Goal: Task Accomplishment & Management: Manage account settings

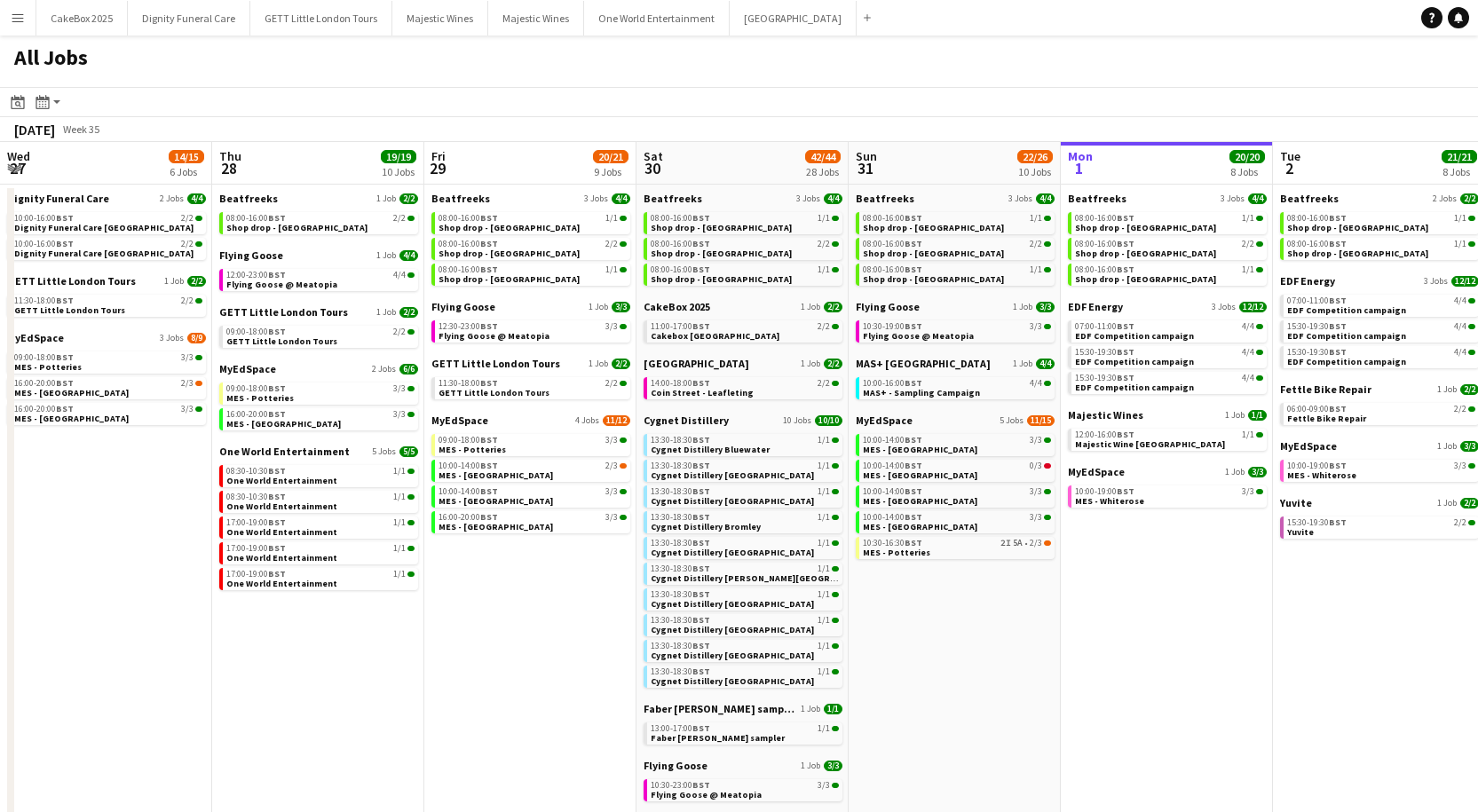
scroll to position [0, 466]
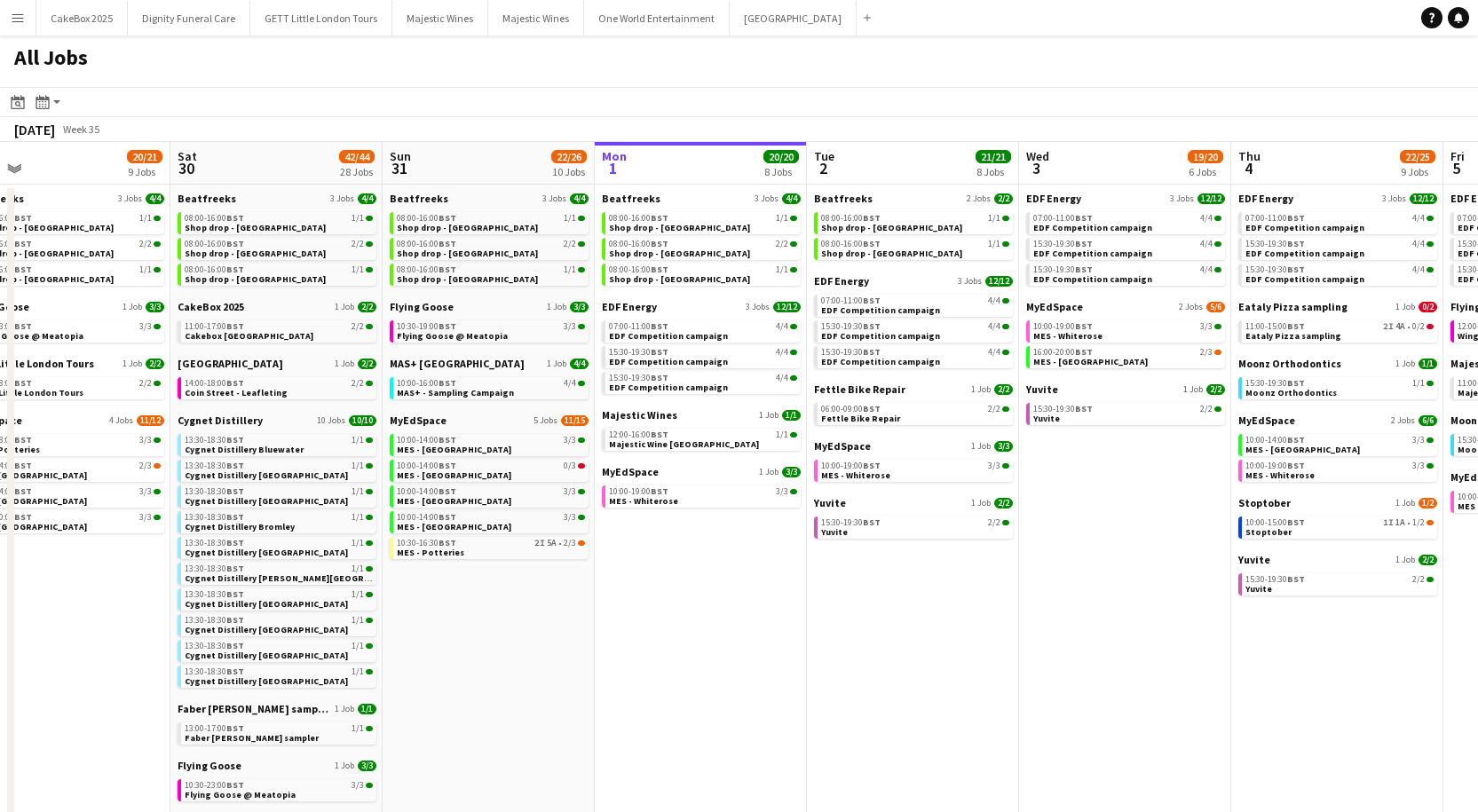
click at [28, 19] on button "Menu" at bounding box center [17, 17] width 36 height 36
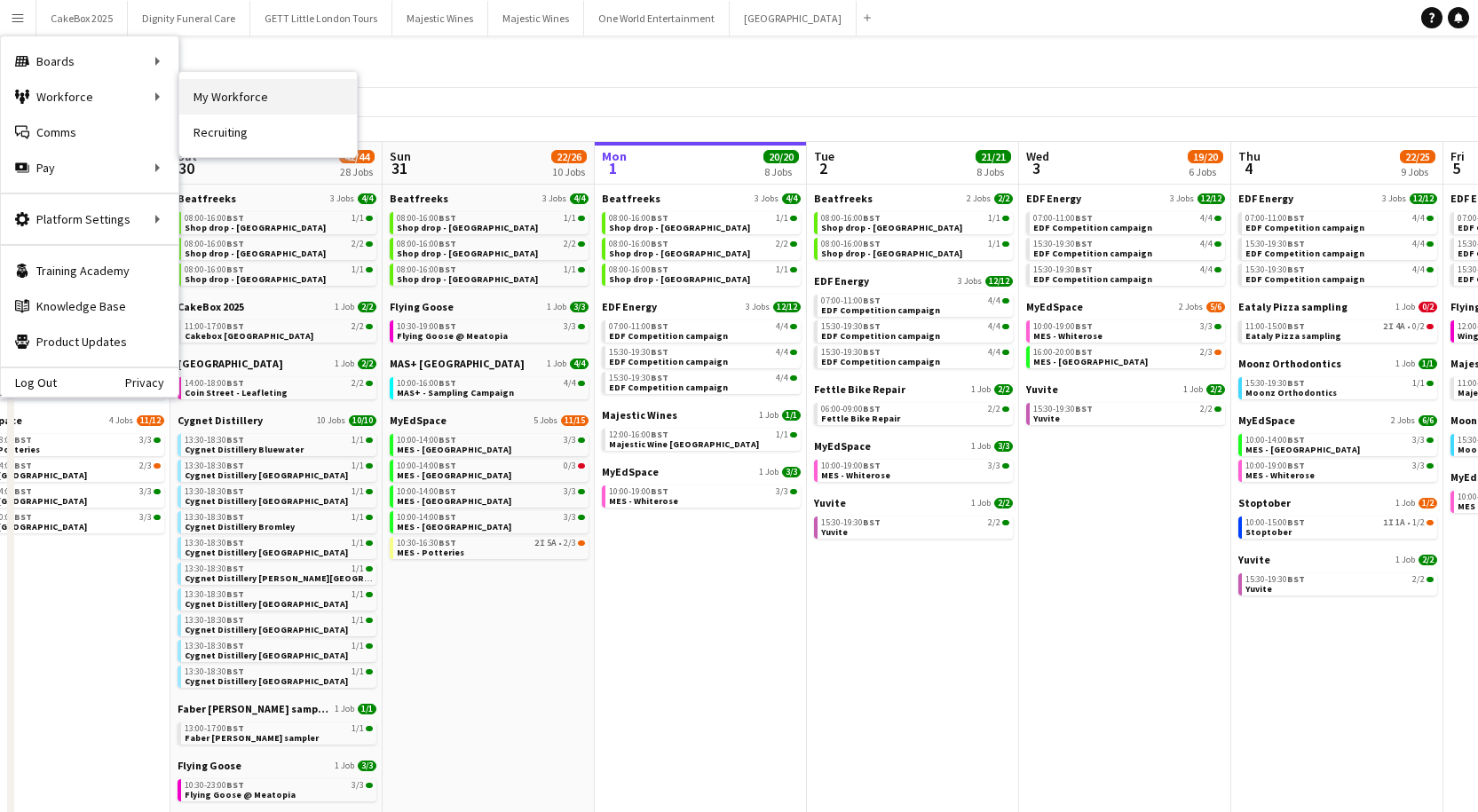
click at [268, 99] on link "My Workforce" at bounding box center [268, 96] width 178 height 36
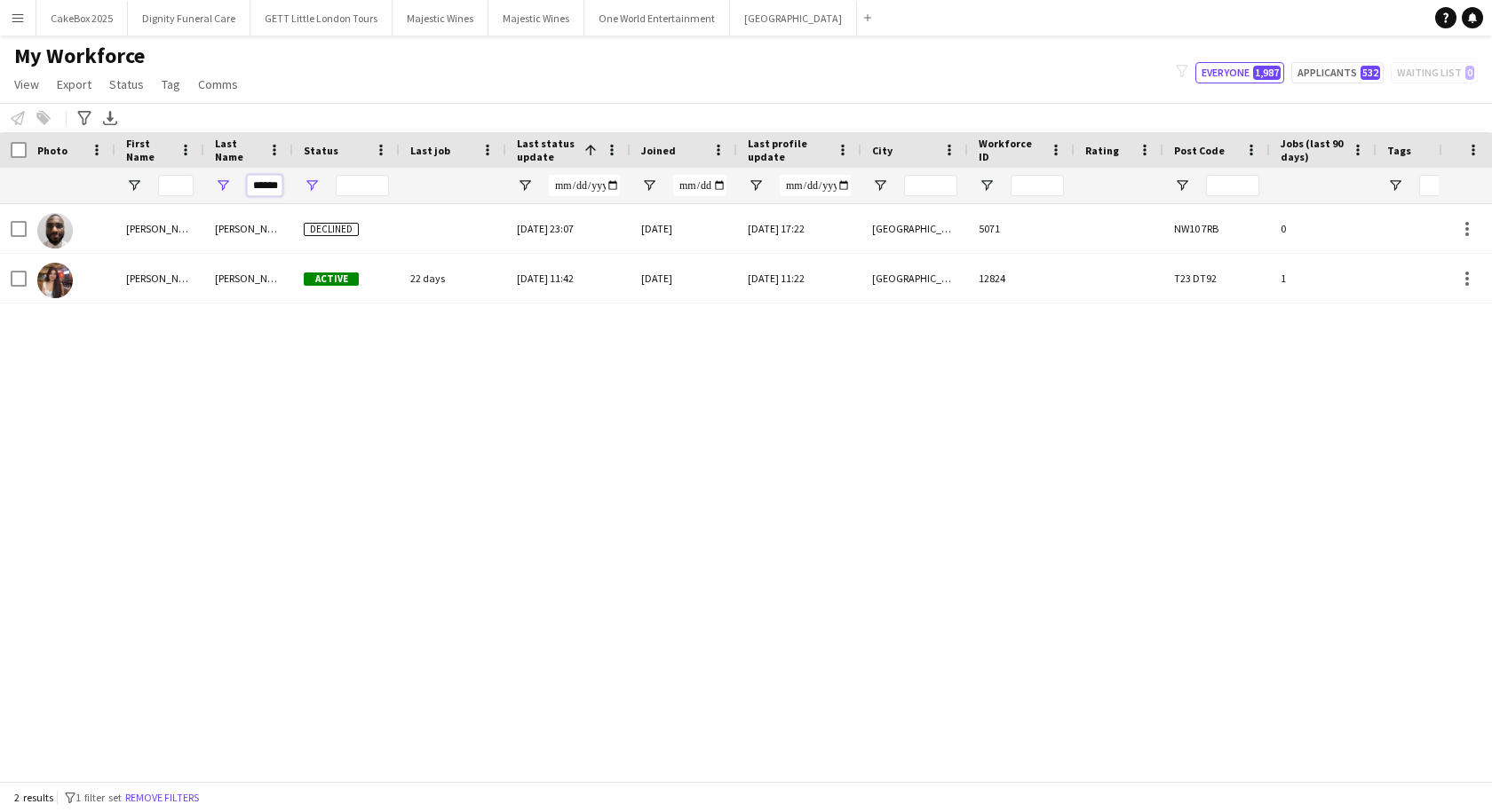
scroll to position [0, 1]
drag, startPoint x: 252, startPoint y: 185, endPoint x: 326, endPoint y: 190, distance: 74.2
click at [326, 190] on div "******" at bounding box center [1249, 185] width 2499 height 36
click at [174, 182] on input "First Name Filter Input" at bounding box center [175, 186] width 36 height 21
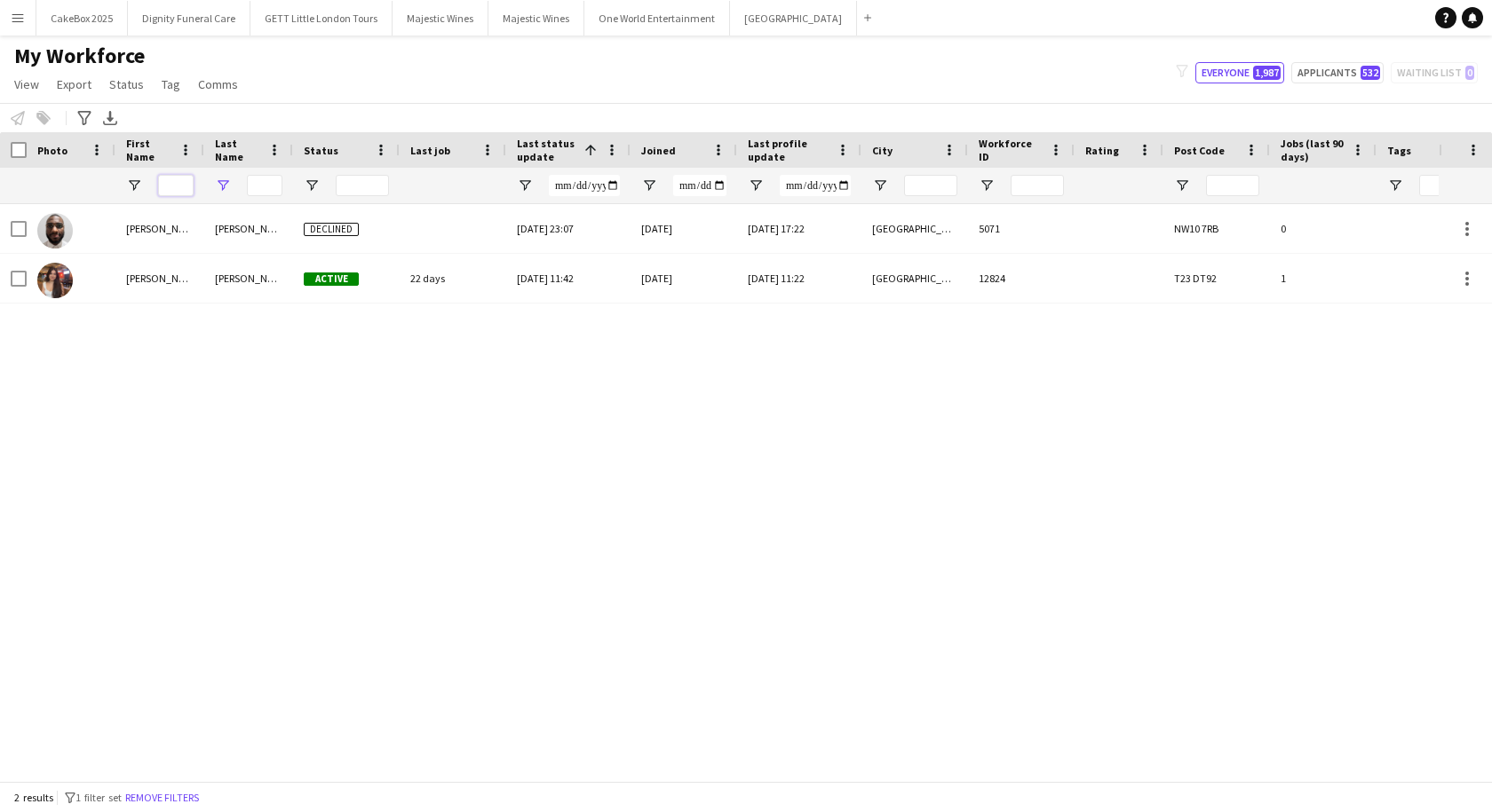
click at [170, 187] on input "First Name Filter Input" at bounding box center [175, 186] width 36 height 21
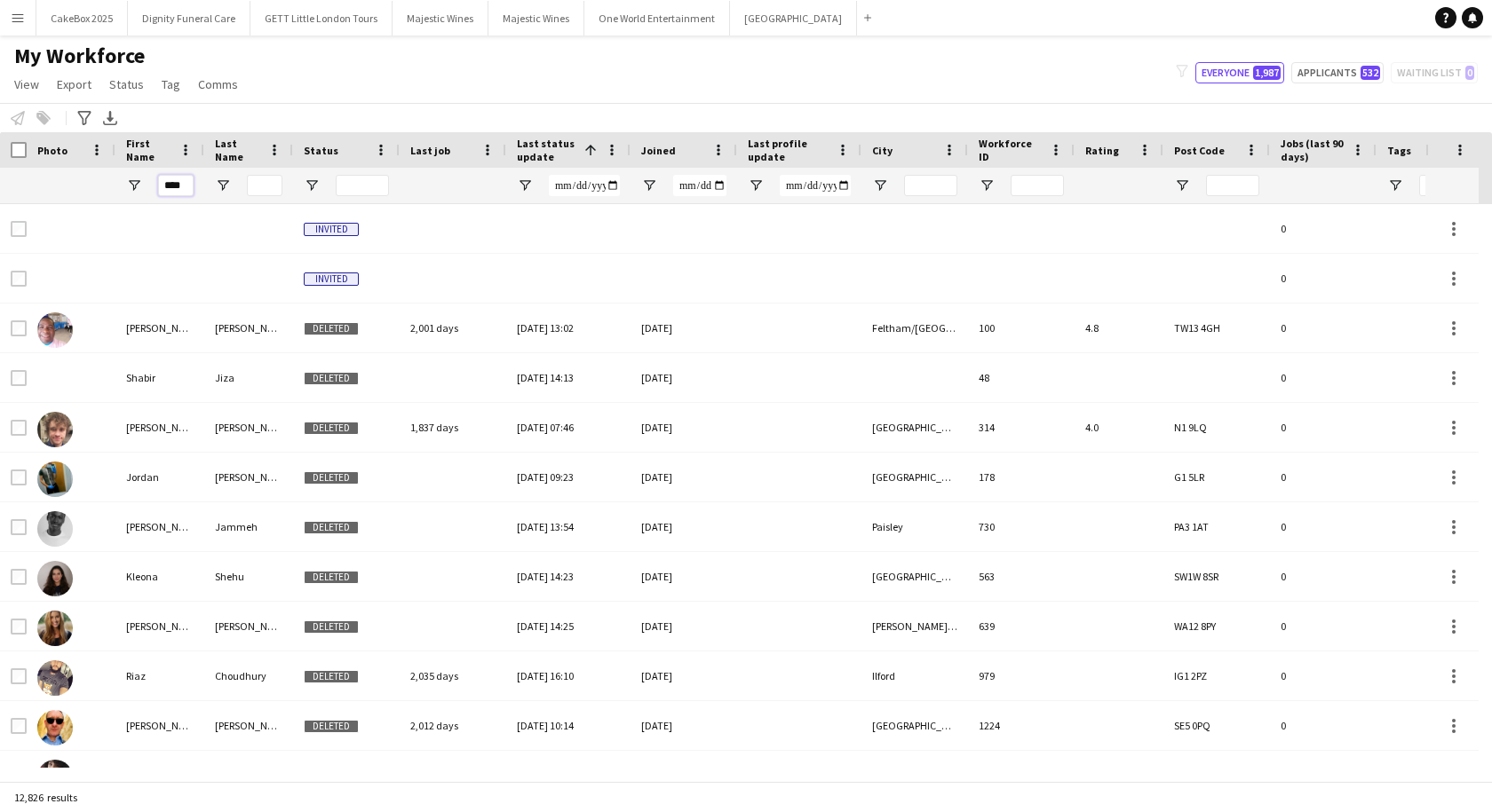
type input "****"
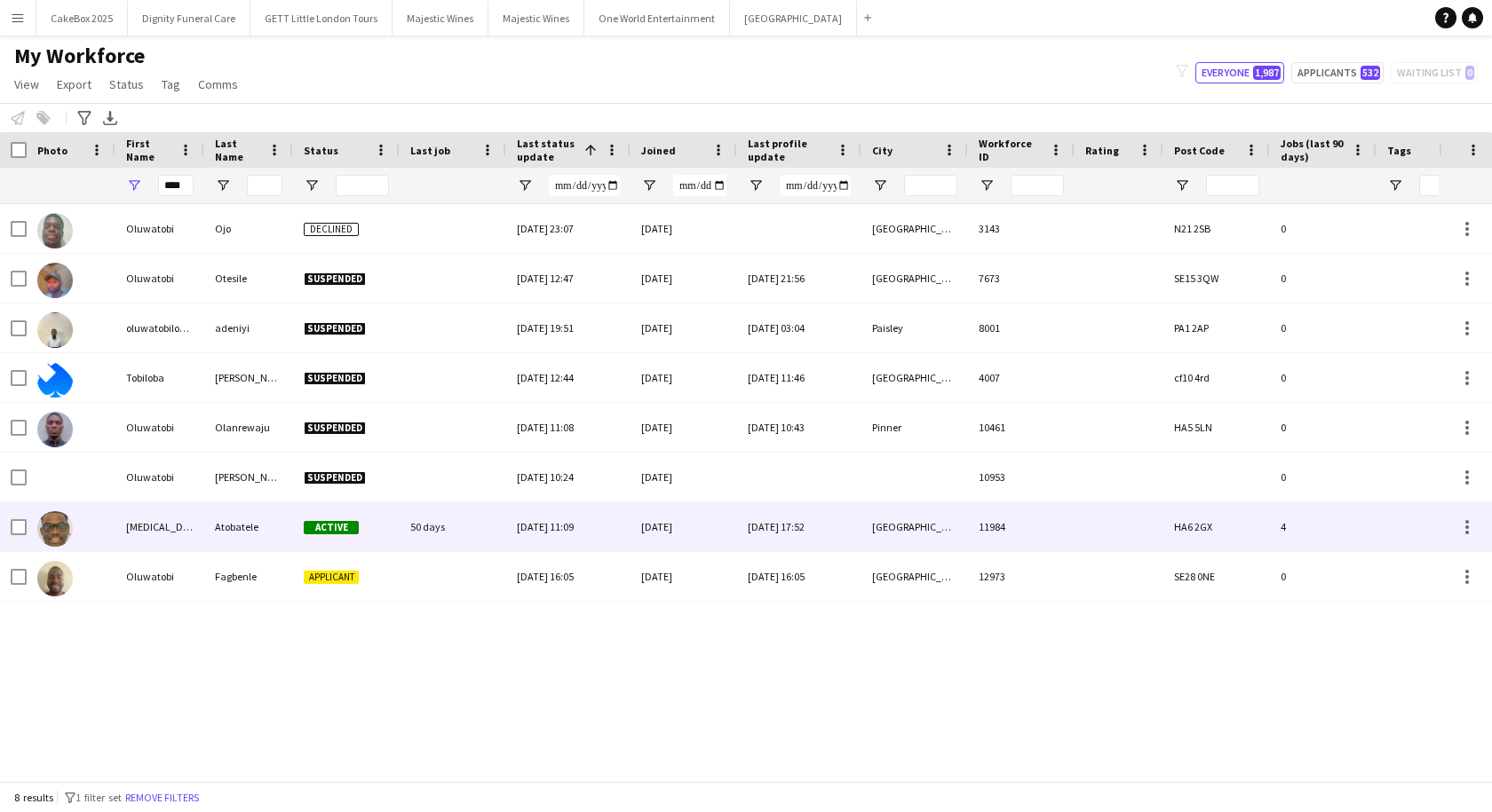
click at [179, 527] on div "Tobi" at bounding box center [160, 526] width 89 height 49
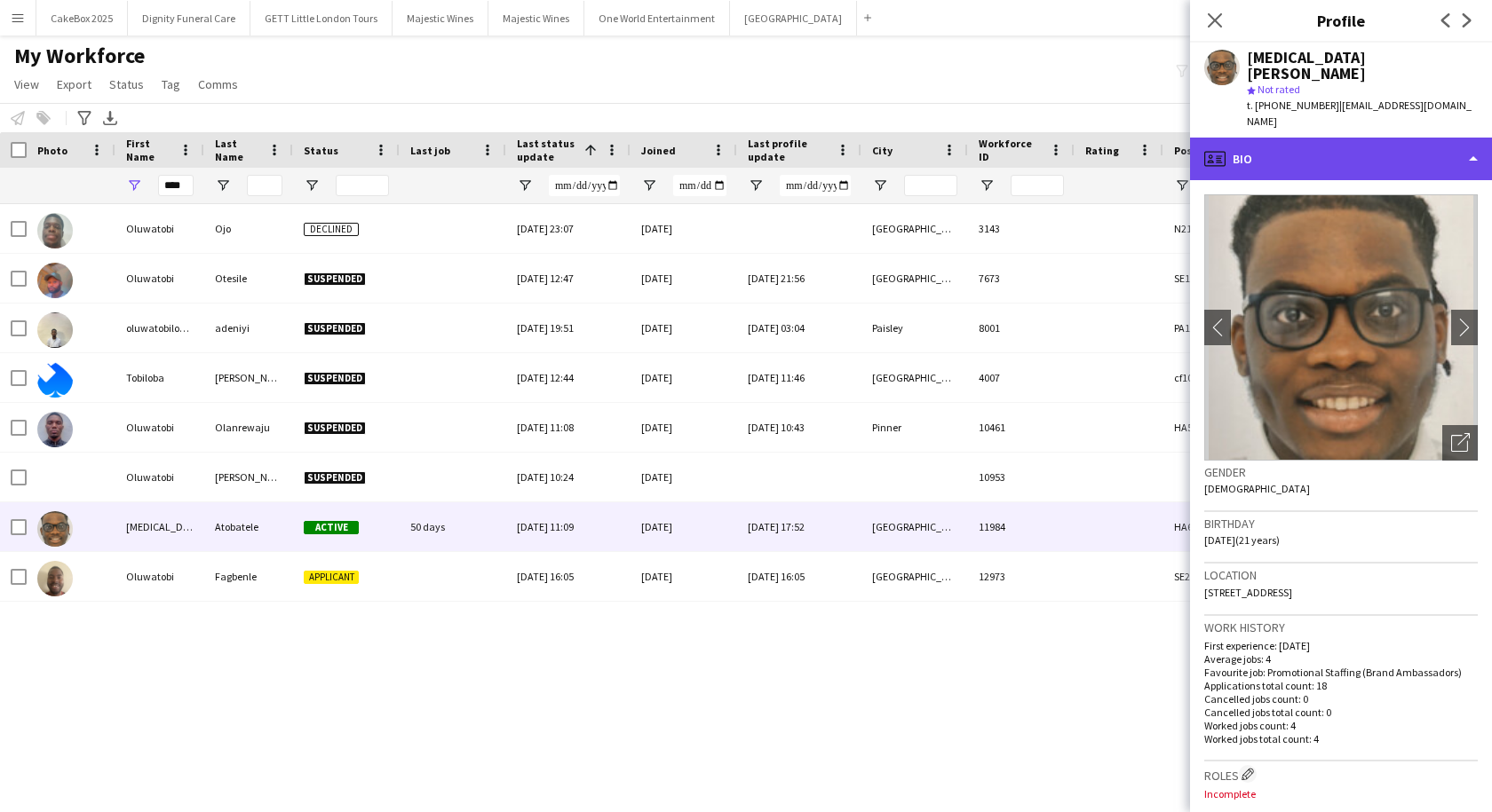
click at [1259, 143] on div "profile Bio" at bounding box center [1341, 159] width 302 height 42
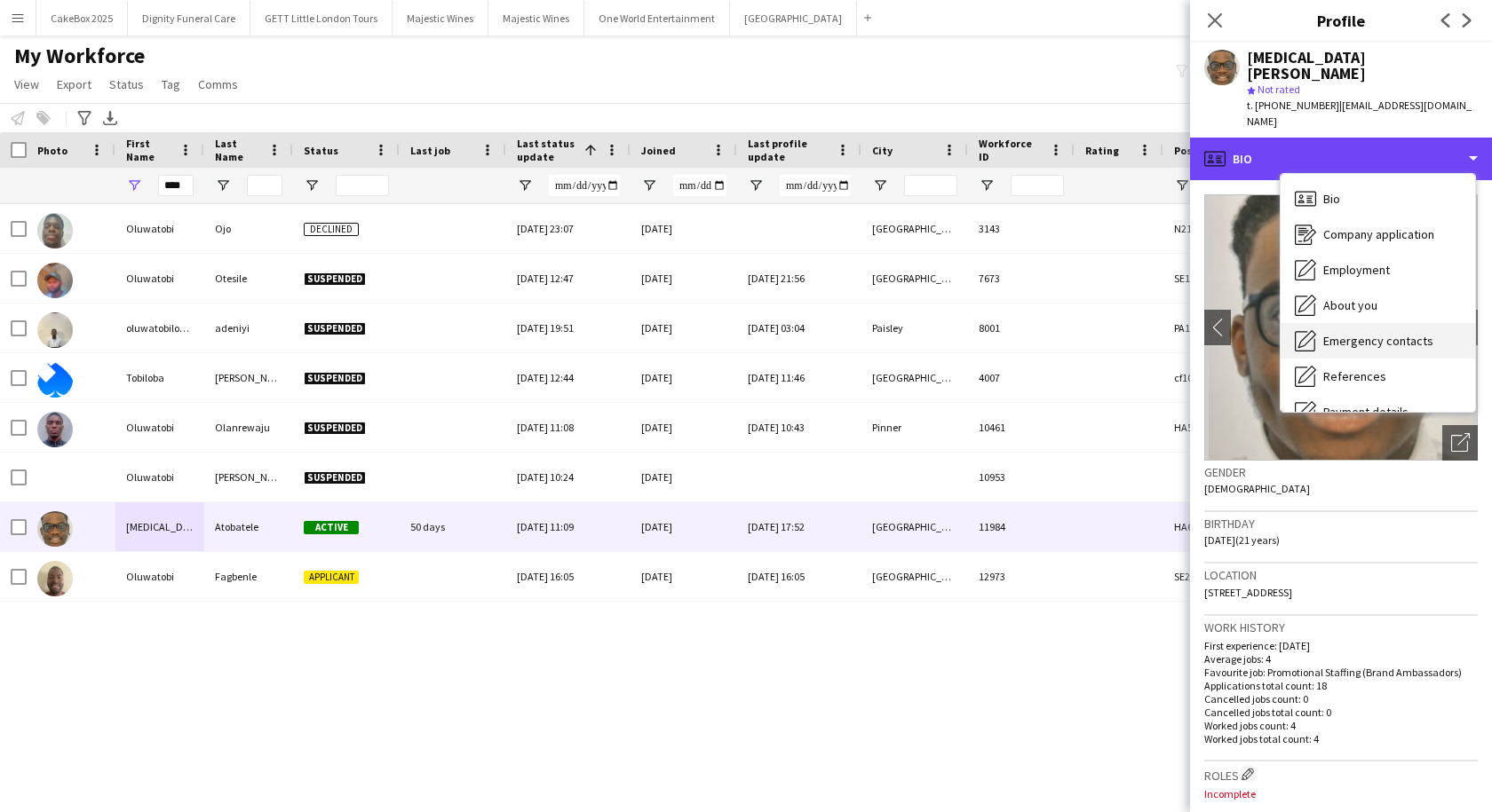
scroll to position [238, 0]
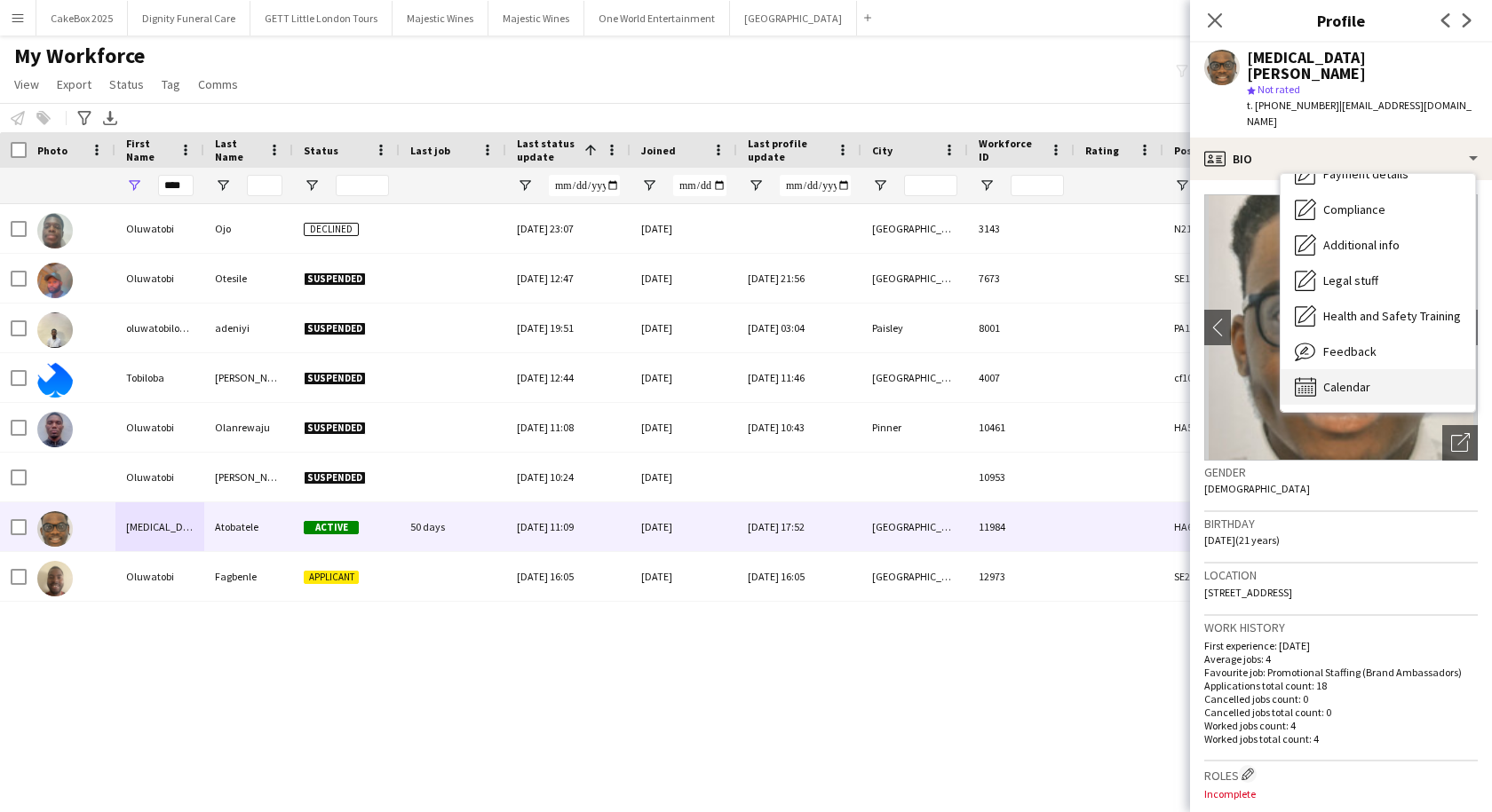
click at [1344, 369] on div "Calendar Calendar" at bounding box center [1378, 387] width 194 height 36
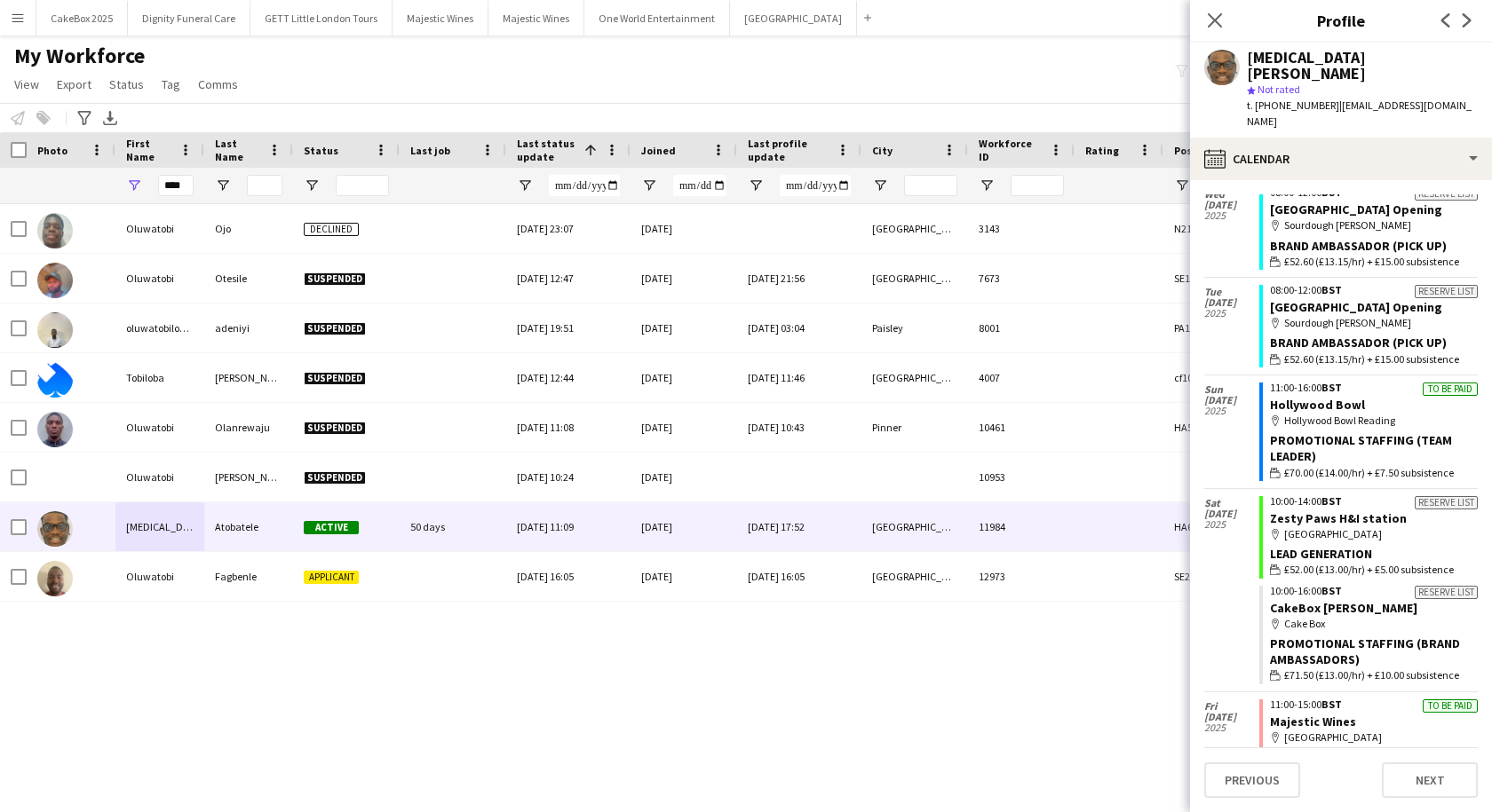
scroll to position [780, 0]
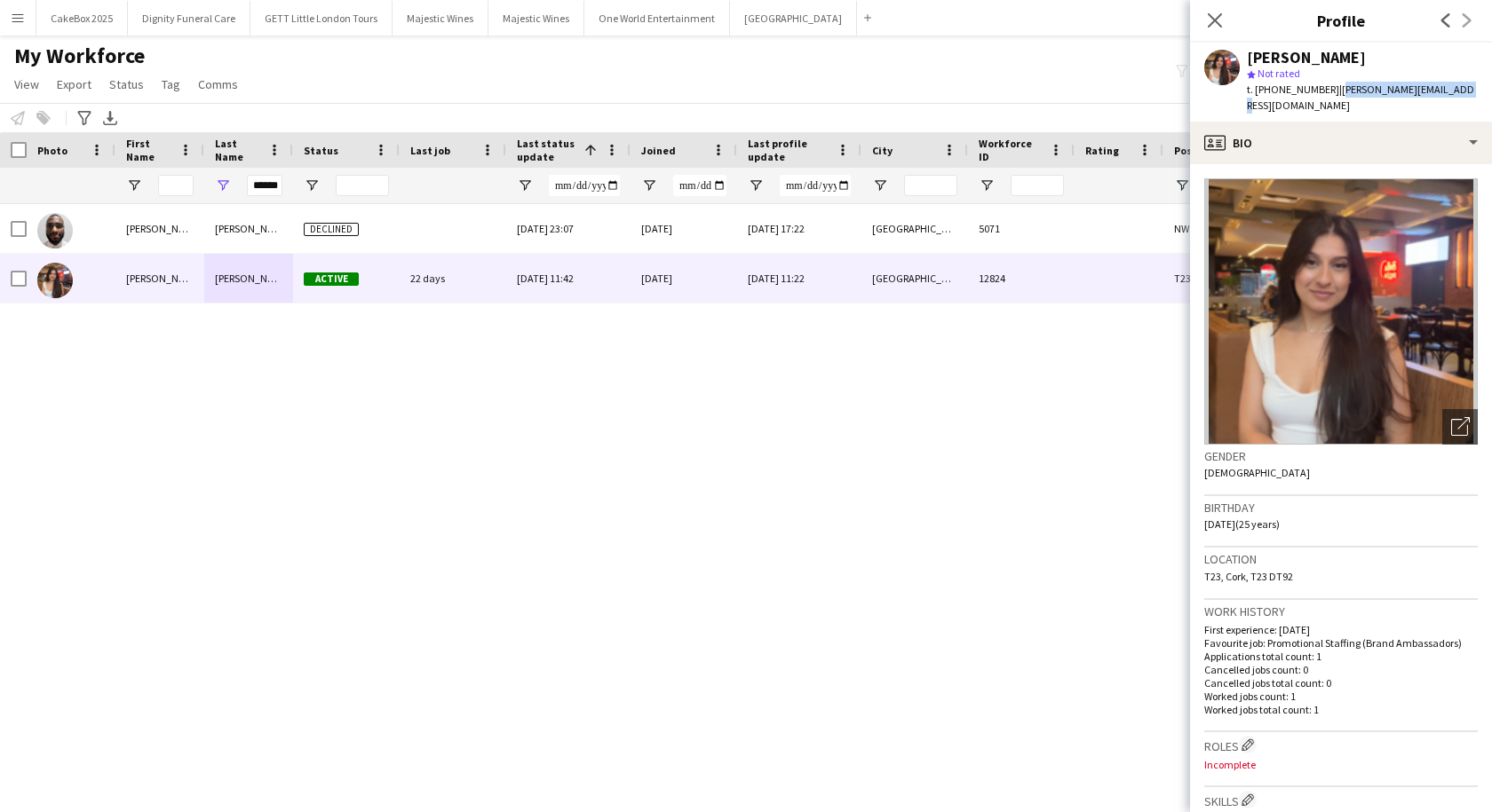
click at [20, 25] on button "Menu" at bounding box center [17, 17] width 36 height 36
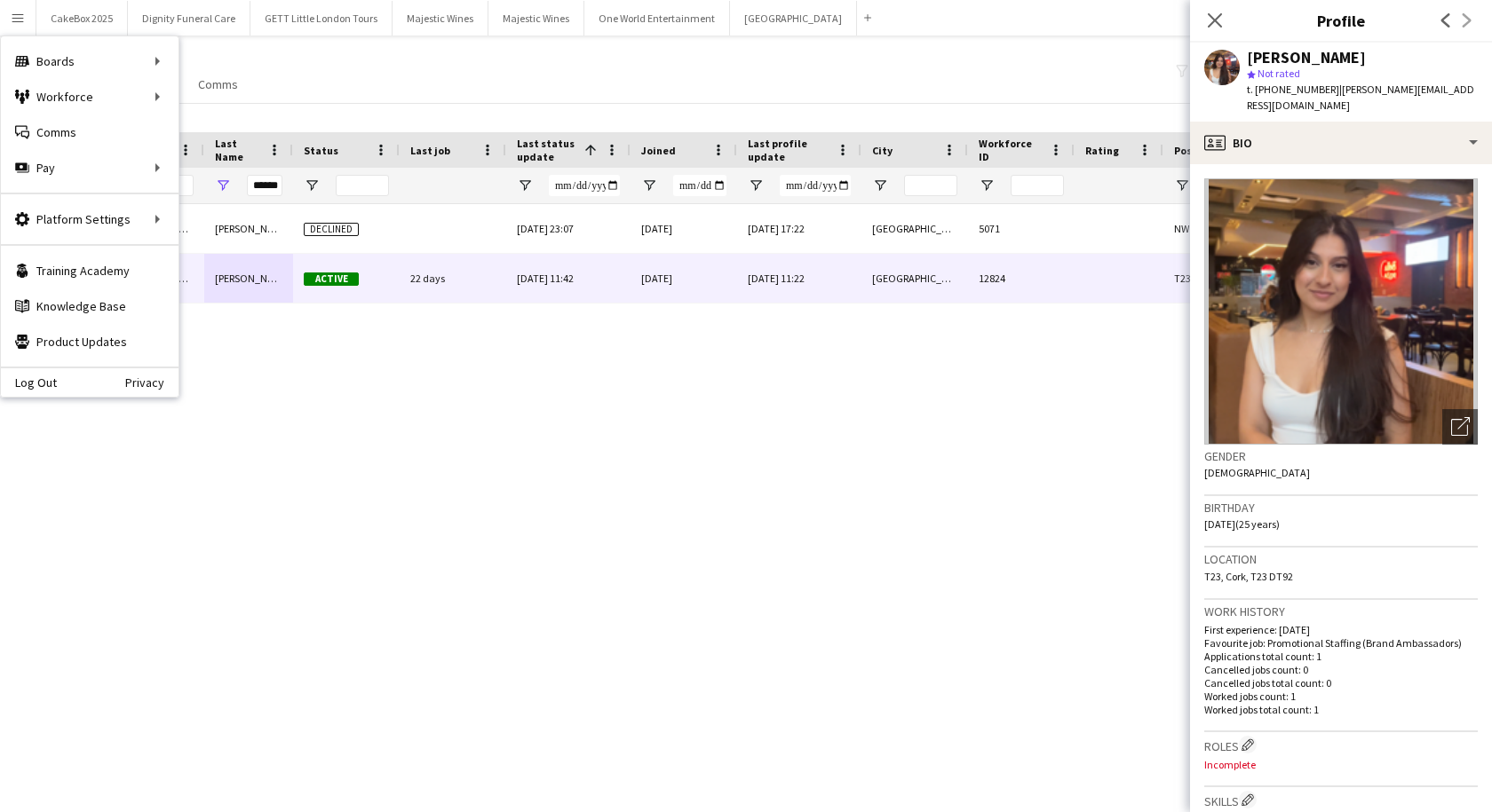
click at [358, 87] on div "My Workforce View Views Default view New view Update view Delete view Edit name…" at bounding box center [746, 72] width 1492 height 61
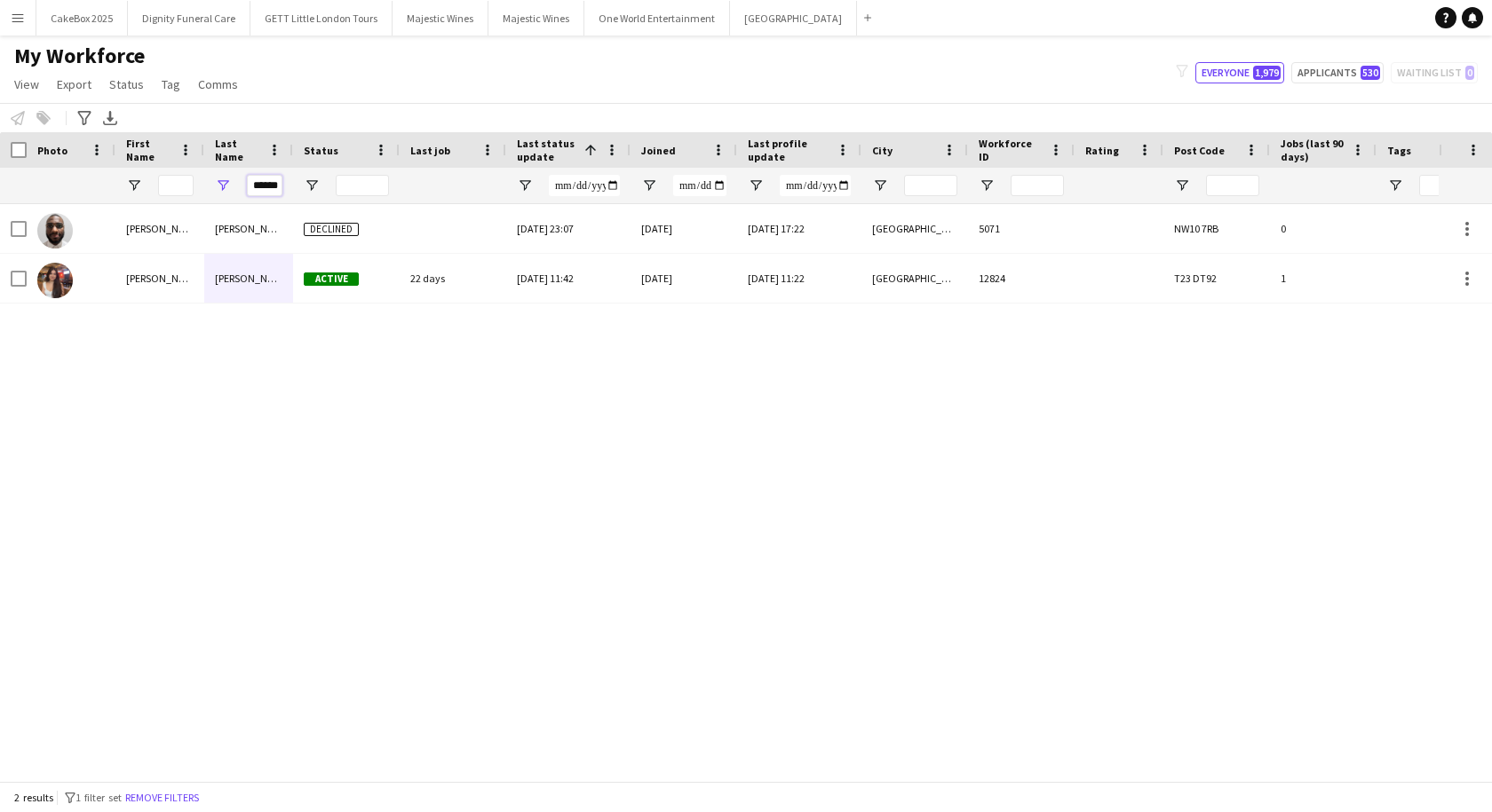
scroll to position [0, 1]
drag, startPoint x: 247, startPoint y: 185, endPoint x: 347, endPoint y: 185, distance: 100.0
click at [347, 185] on div "******" at bounding box center [1249, 185] width 2499 height 36
click at [168, 192] on input "First Name Filter Input" at bounding box center [175, 186] width 36 height 21
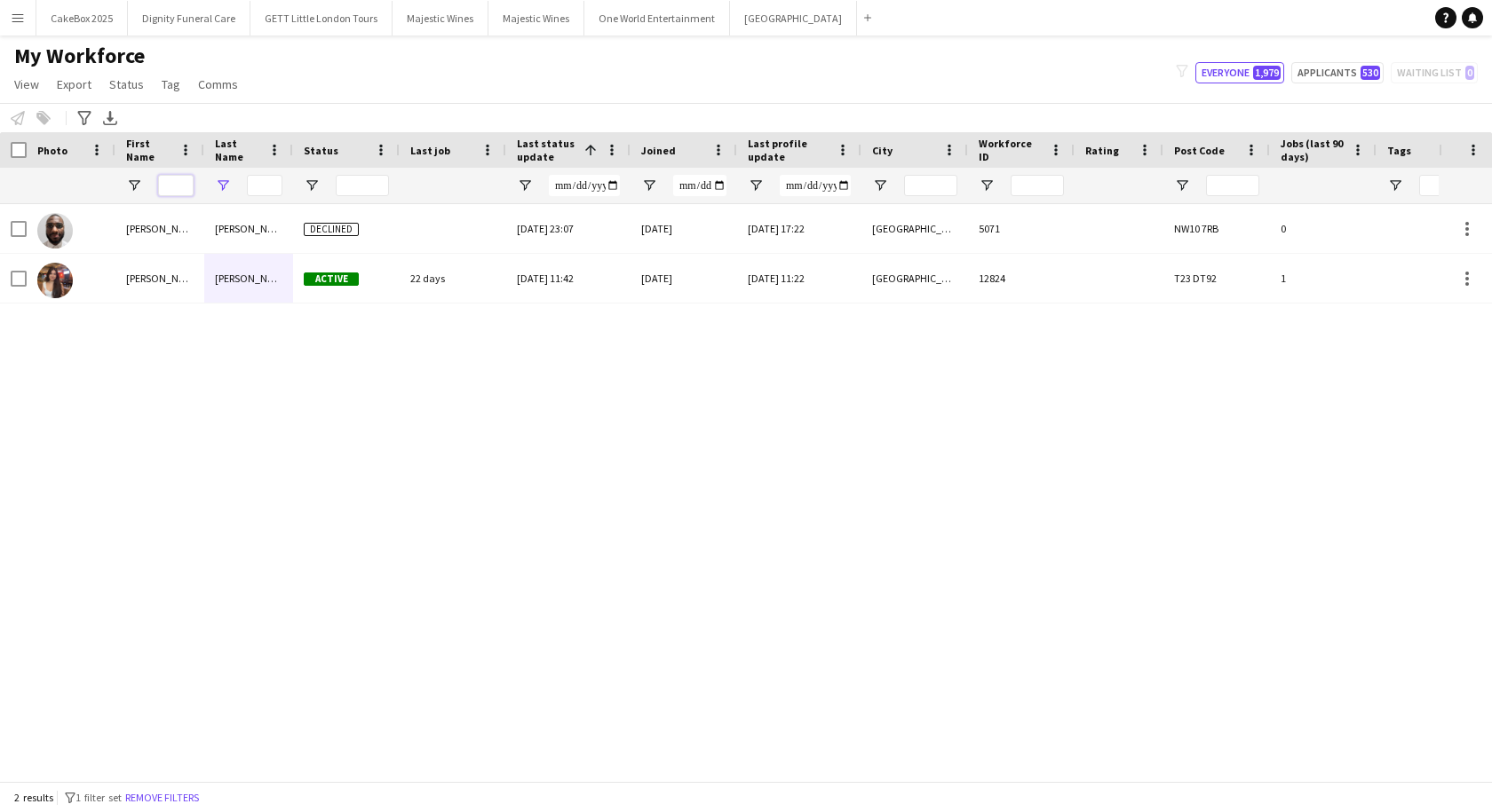
click at [168, 192] on input "First Name Filter Input" at bounding box center [175, 186] width 36 height 21
click at [168, 187] on input "First Name Filter Input" at bounding box center [175, 186] width 36 height 21
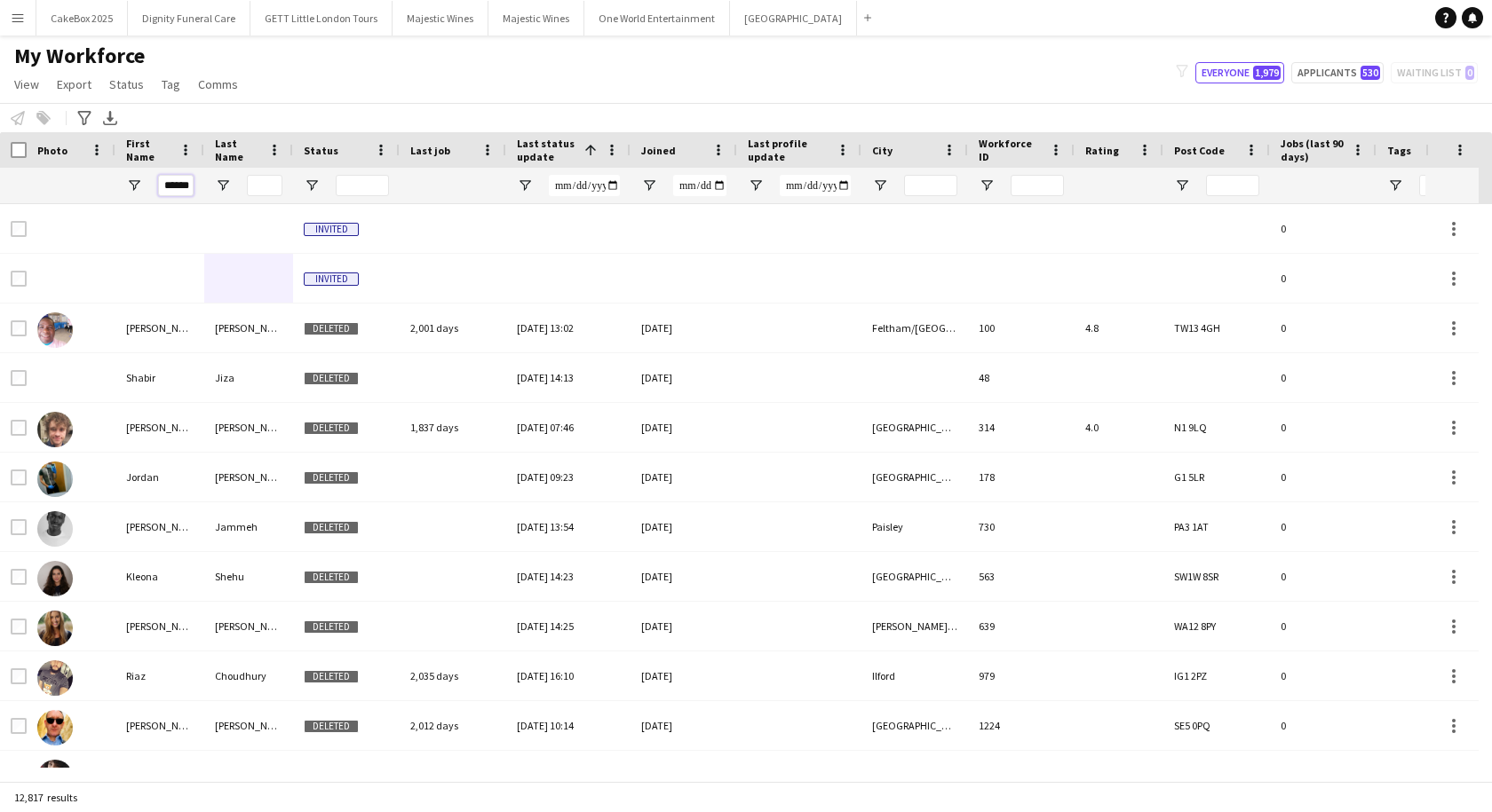
scroll to position [0, 10]
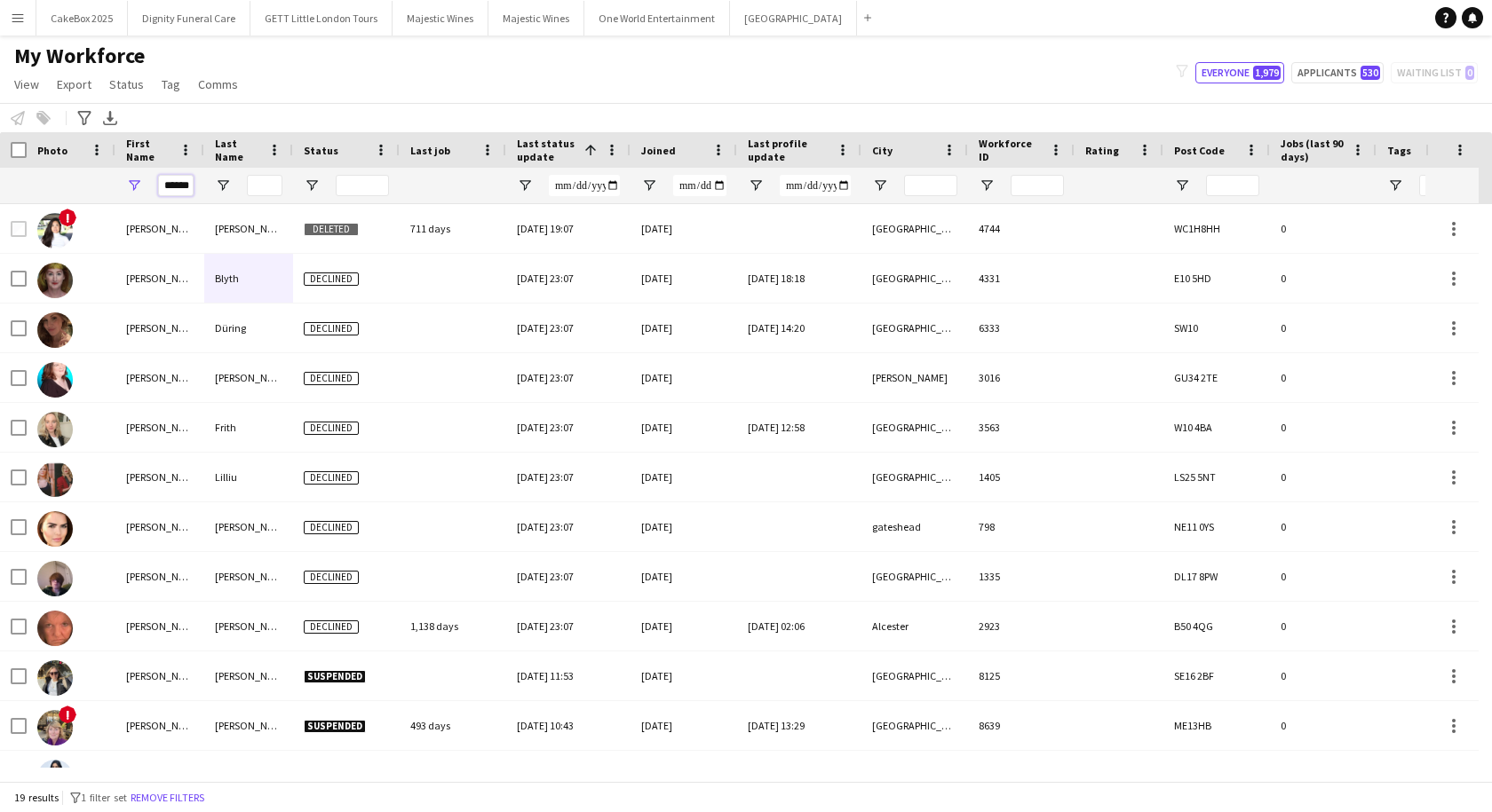
type input "******"
click at [254, 182] on input "Last Name Filter Input" at bounding box center [265, 186] width 36 height 21
type input "*****"
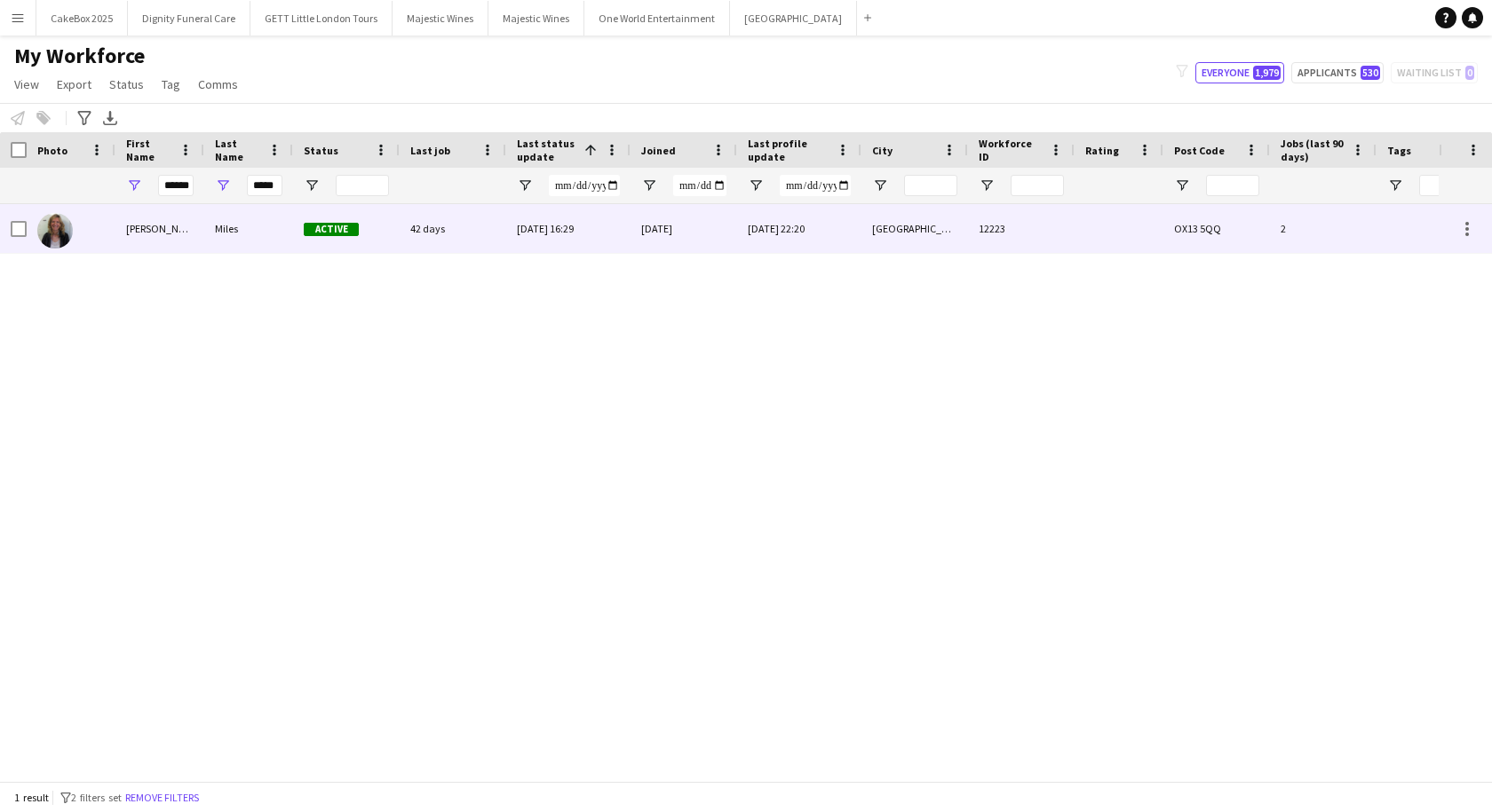
click at [231, 227] on div "Miles" at bounding box center [248, 228] width 89 height 49
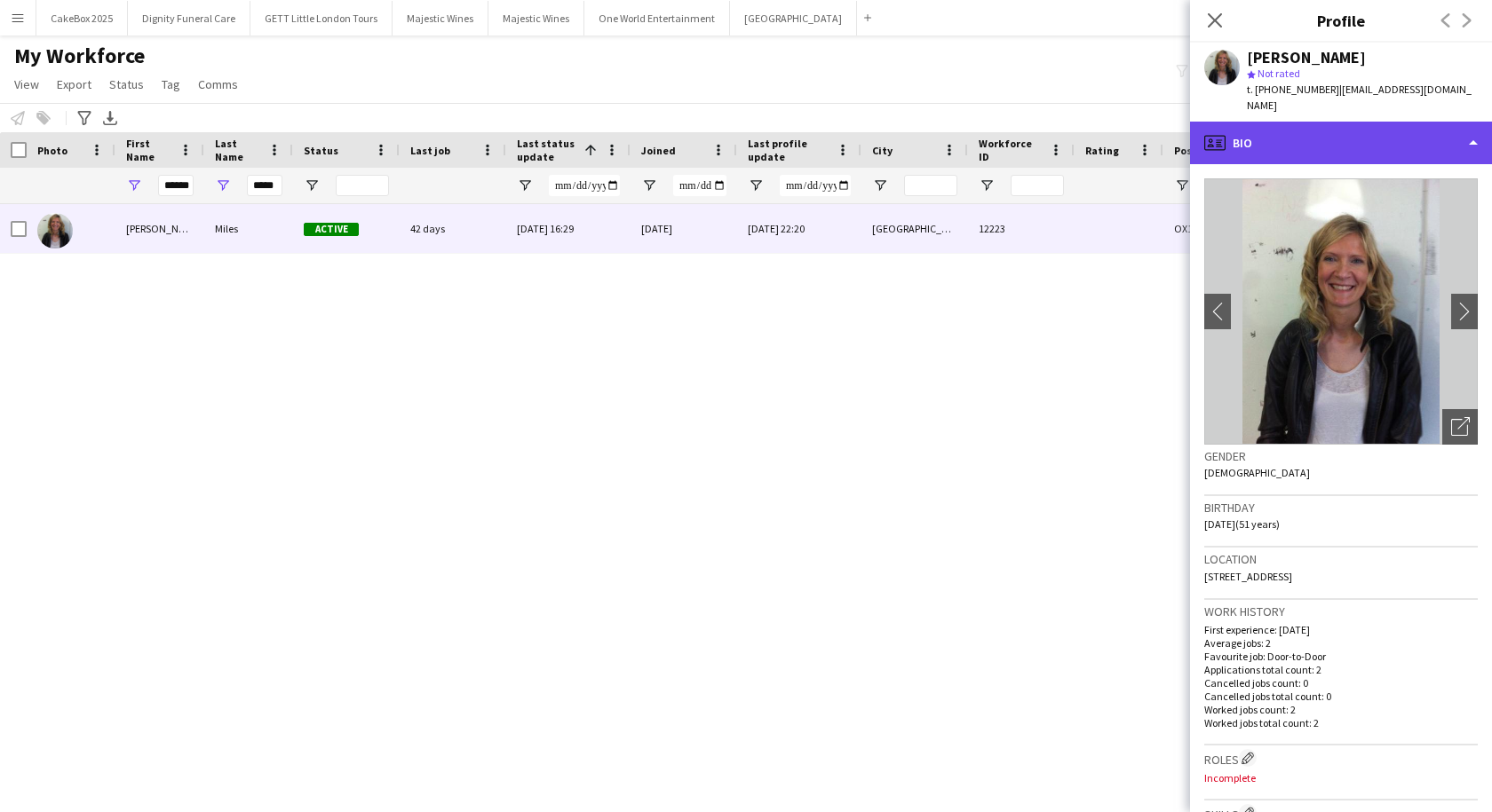
click at [1362, 121] on div "profile Bio" at bounding box center [1341, 142] width 302 height 42
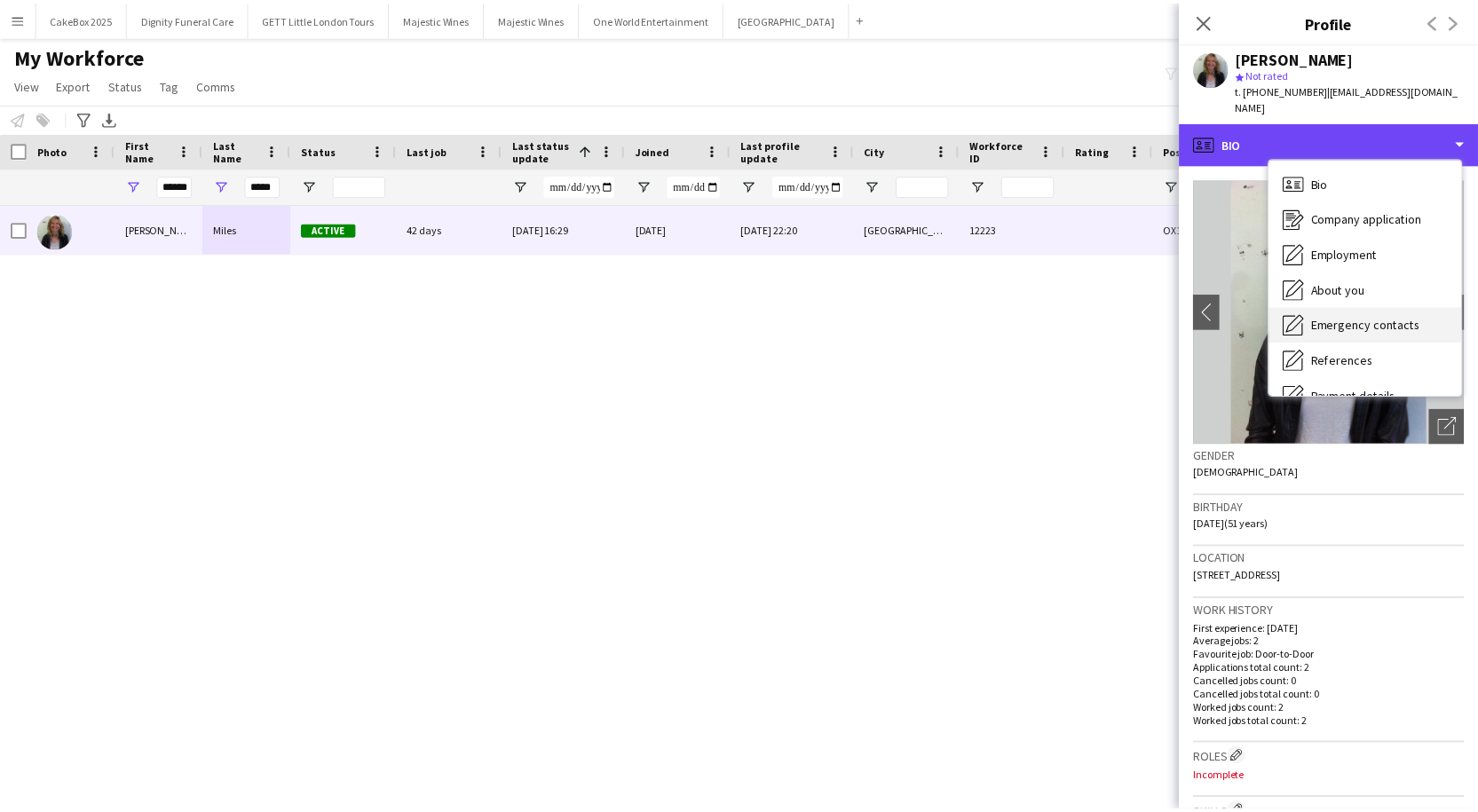
scroll to position [238, 0]
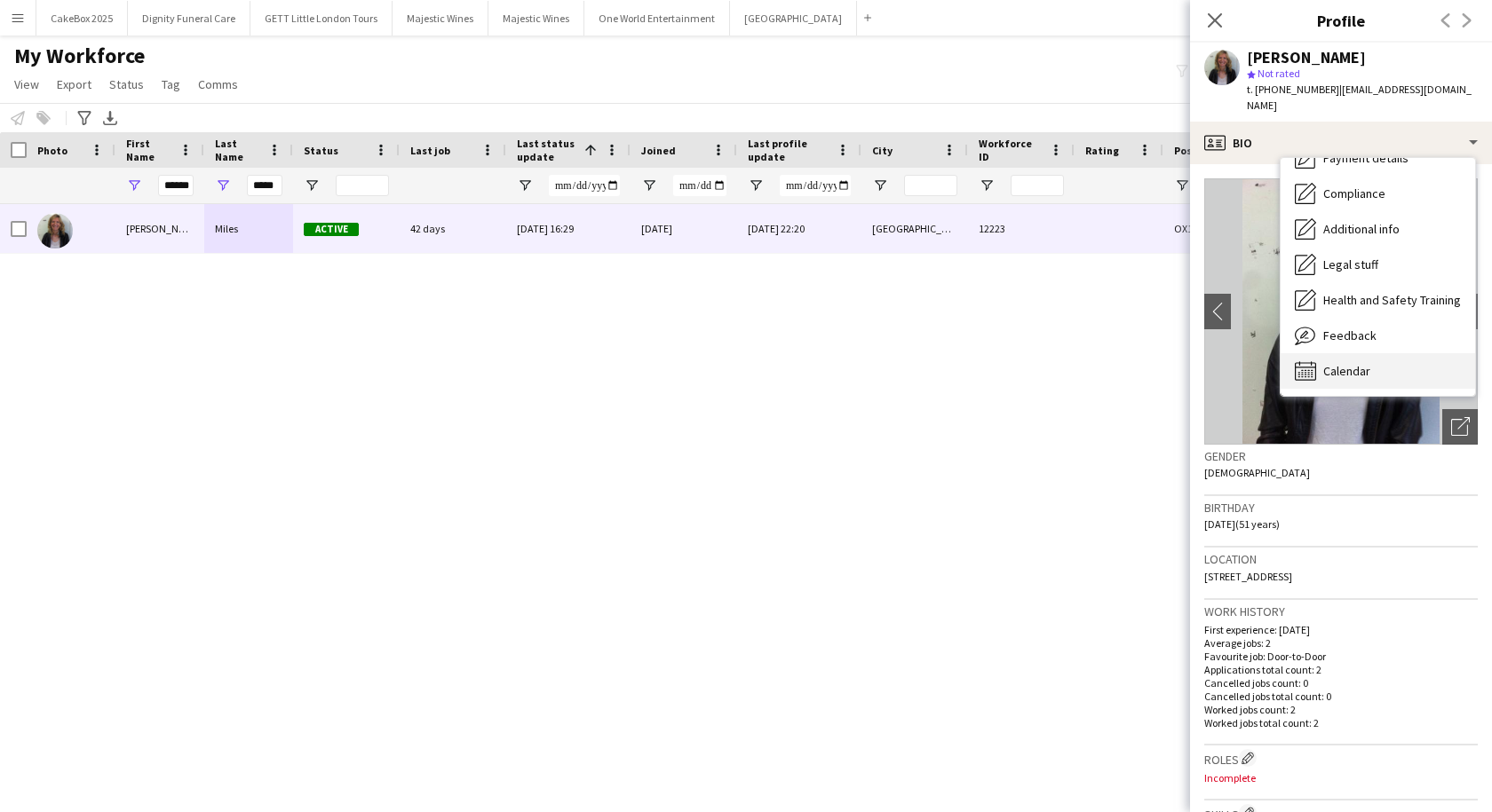
click at [1347, 363] on span "Calendar" at bounding box center [1347, 370] width 47 height 16
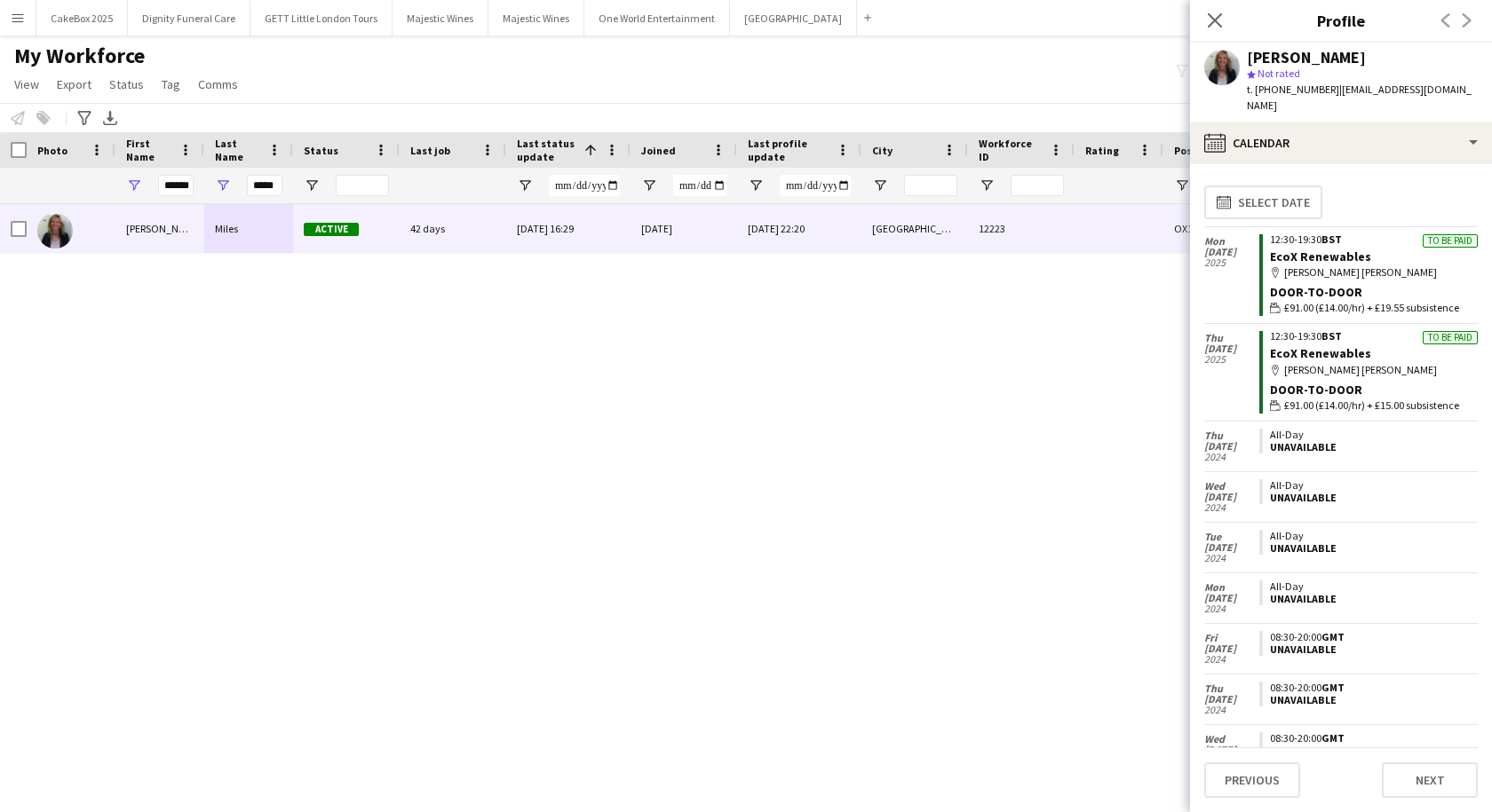
click at [16, 18] on app-icon "Menu" at bounding box center [17, 17] width 14 height 14
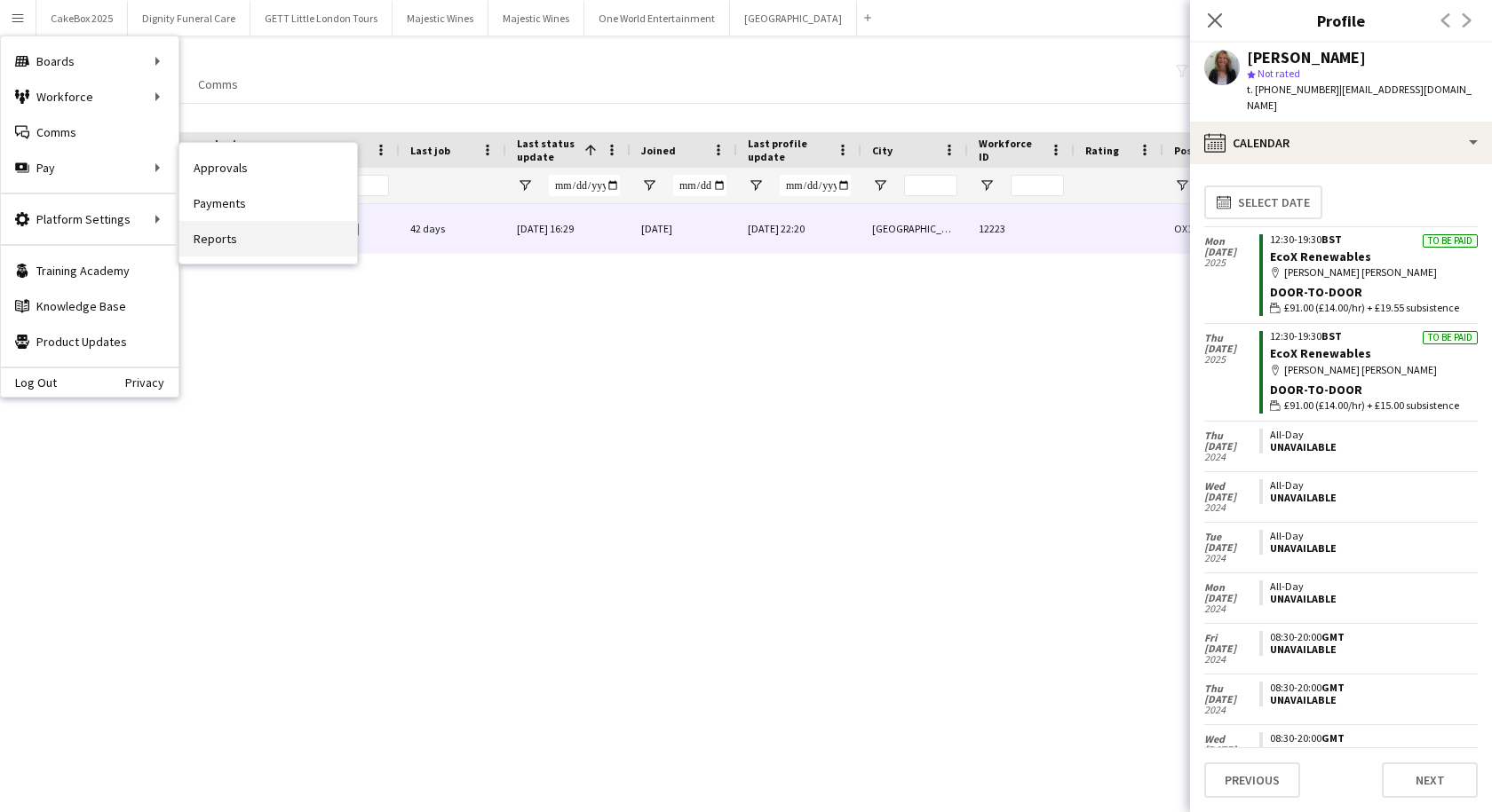
click at [206, 232] on link "Reports" at bounding box center [268, 239] width 178 height 36
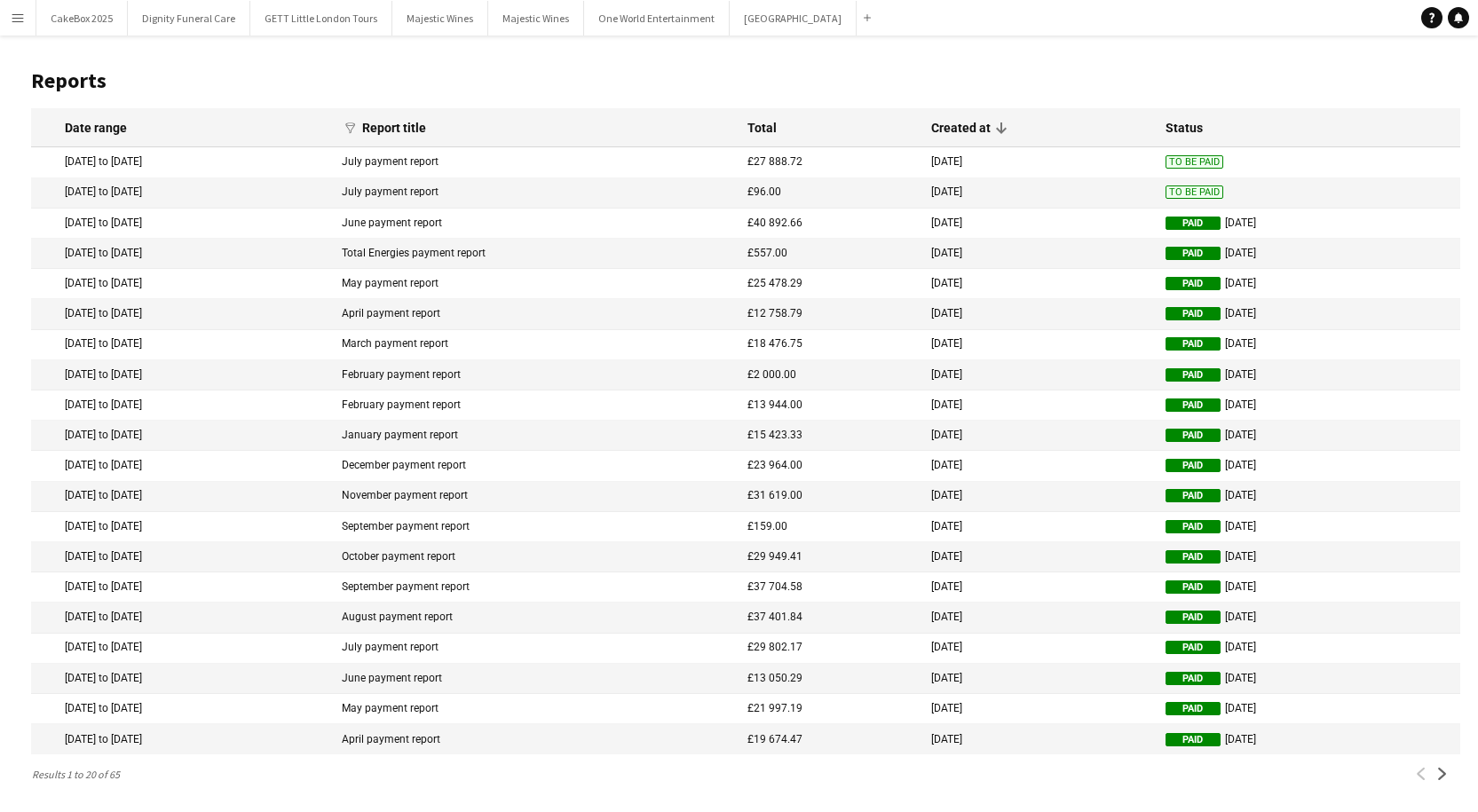
click at [138, 162] on mat-cell "30 May 2025 to 31 Jul 2025" at bounding box center [182, 162] width 302 height 30
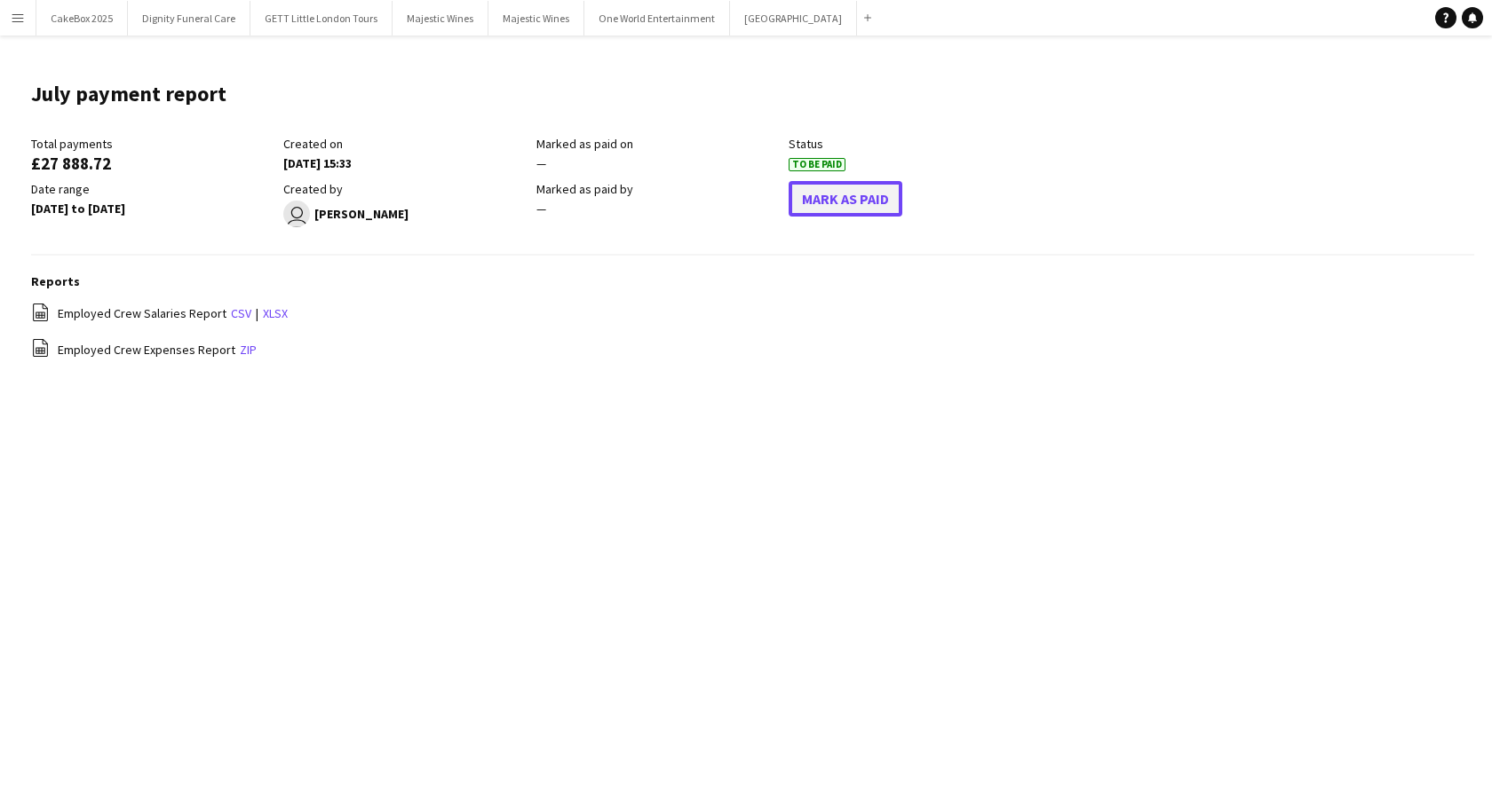
click at [815, 196] on button "Mark As Paid" at bounding box center [845, 198] width 114 height 36
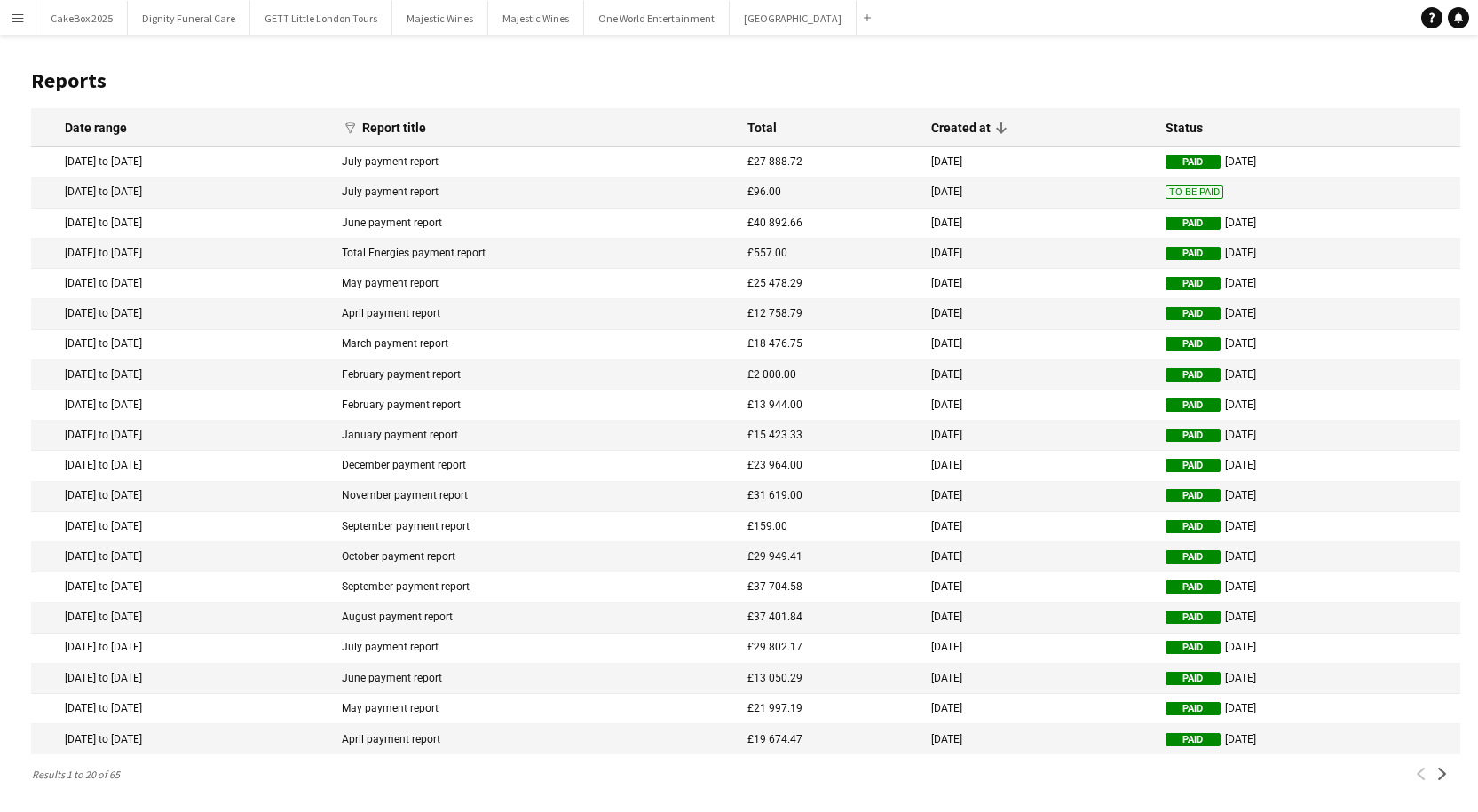
click at [132, 190] on mat-cell "5 Jul 2025 to 6 Jul 2025" at bounding box center [182, 192] width 302 height 30
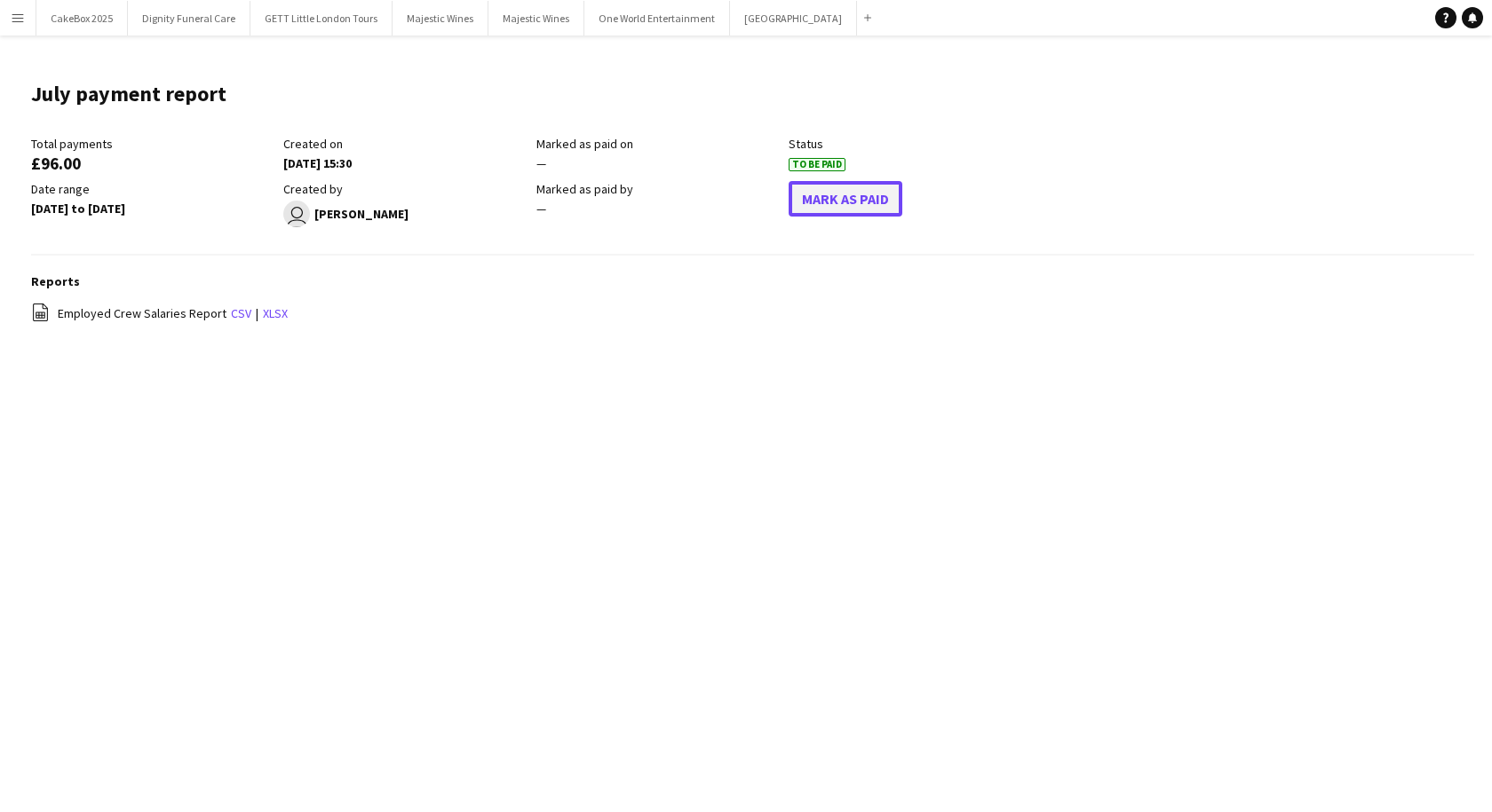
click at [836, 195] on button "Mark As Paid" at bounding box center [845, 198] width 114 height 36
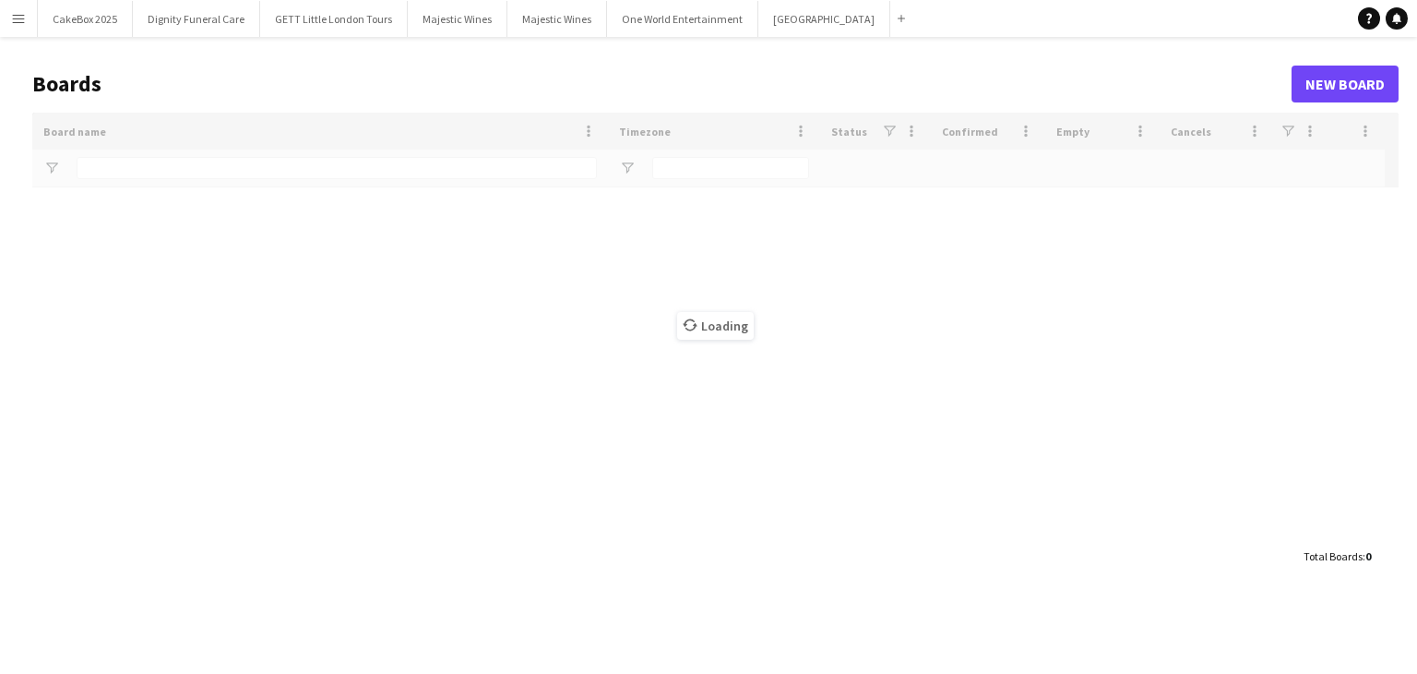
type input "*****"
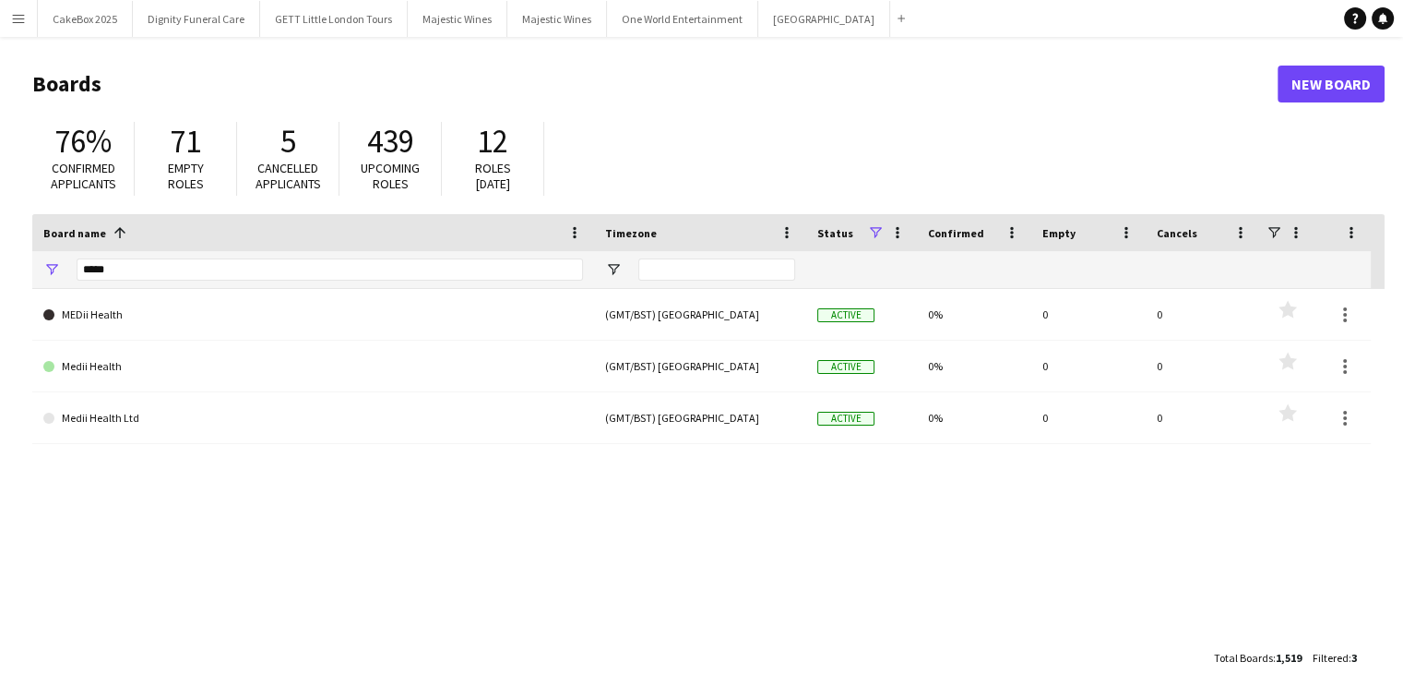
click at [7, 14] on button "Menu" at bounding box center [18, 18] width 37 height 37
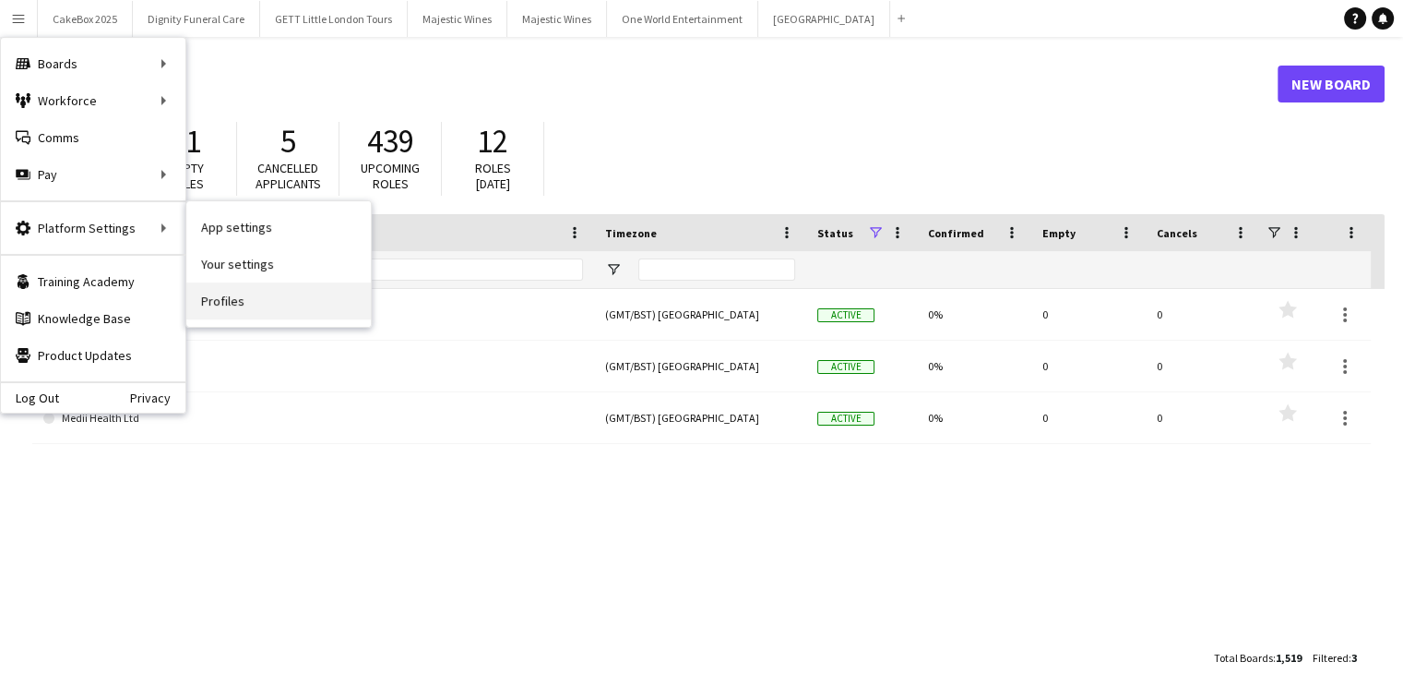
click at [240, 291] on link "Profiles" at bounding box center [278, 300] width 185 height 37
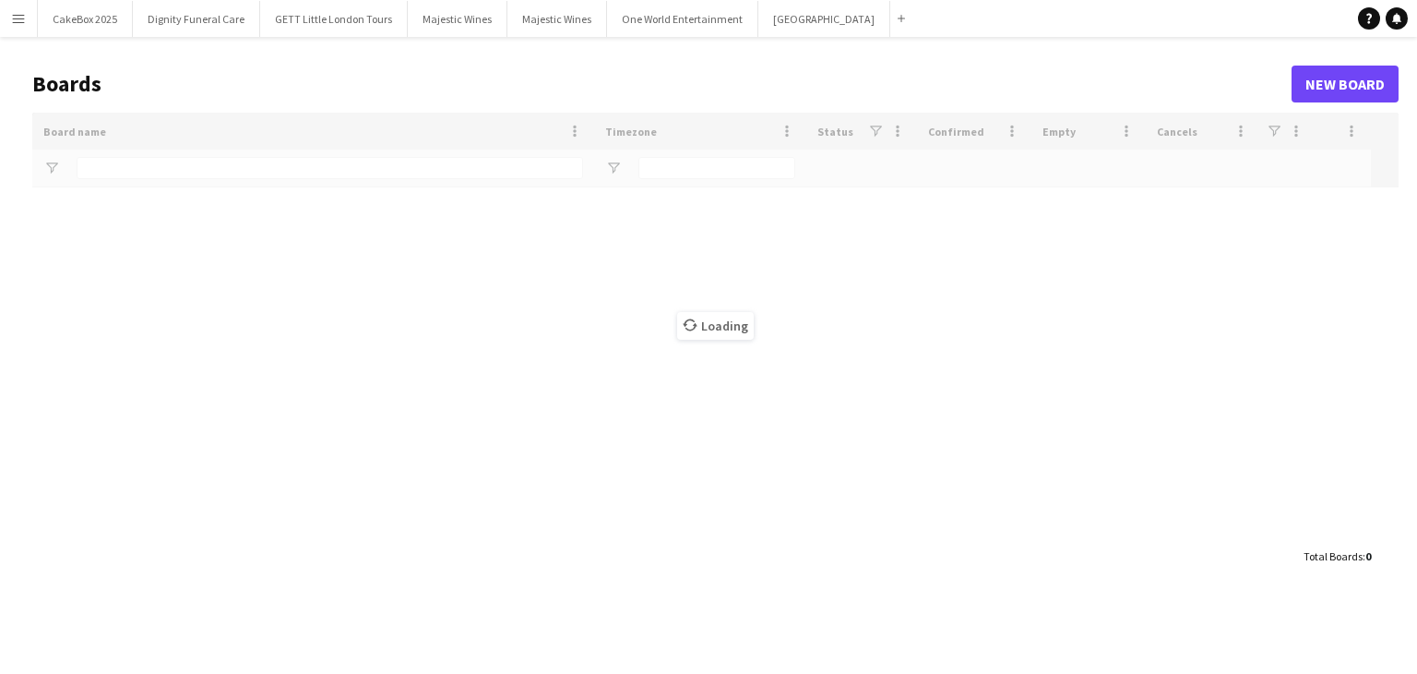
type input "*****"
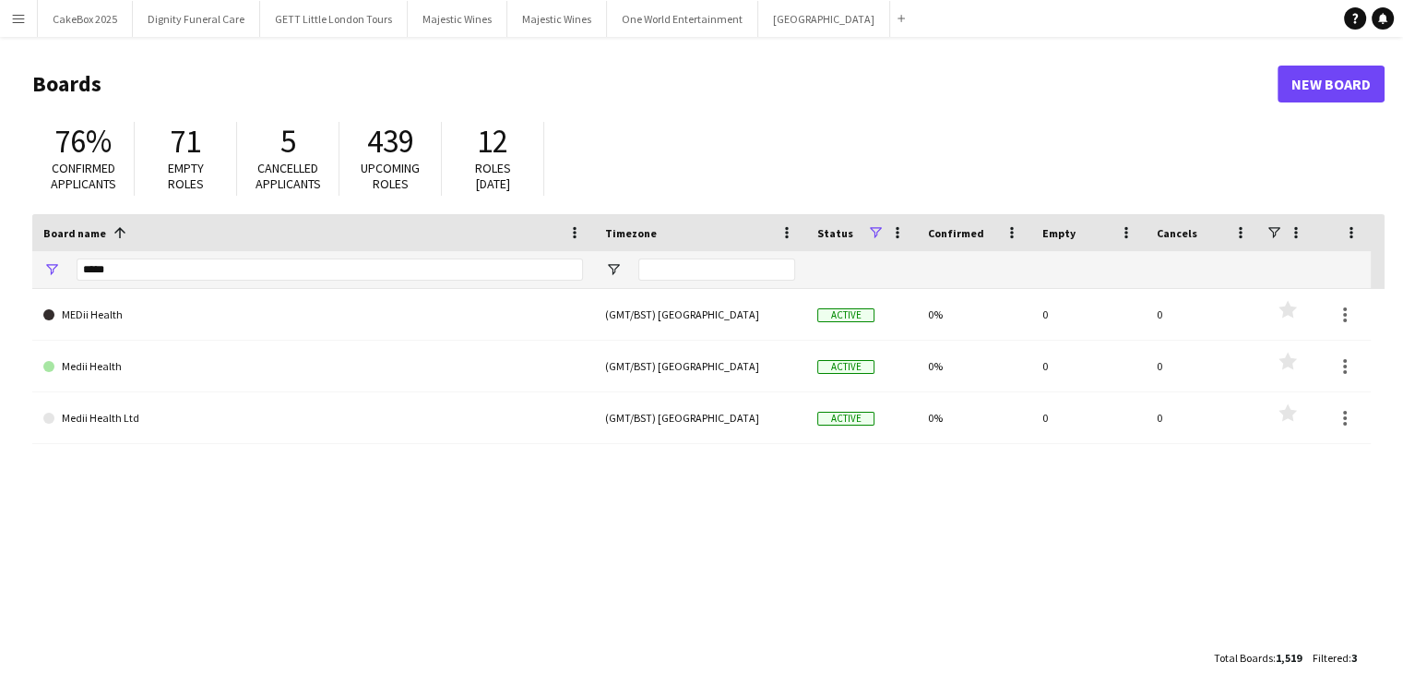
click at [16, 15] on app-icon "Menu" at bounding box center [18, 18] width 15 height 15
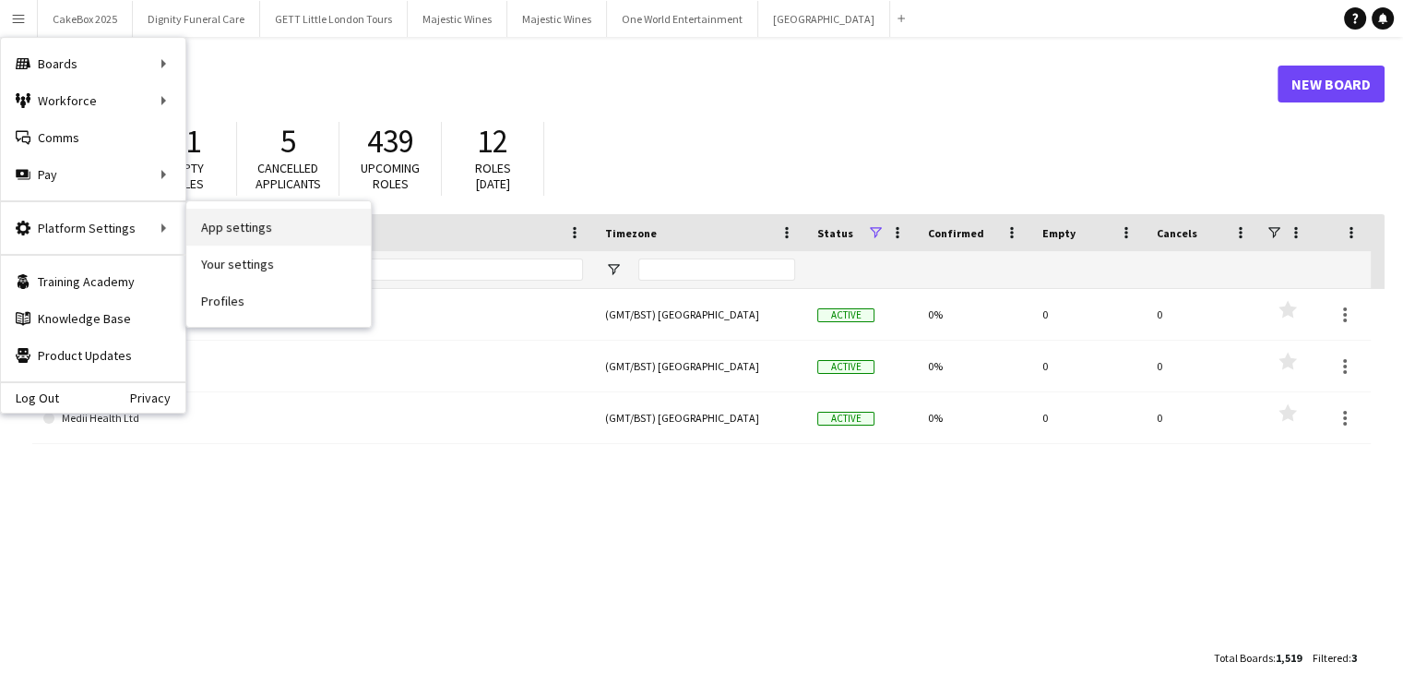
click at [229, 233] on link "App settings" at bounding box center [278, 227] width 185 height 37
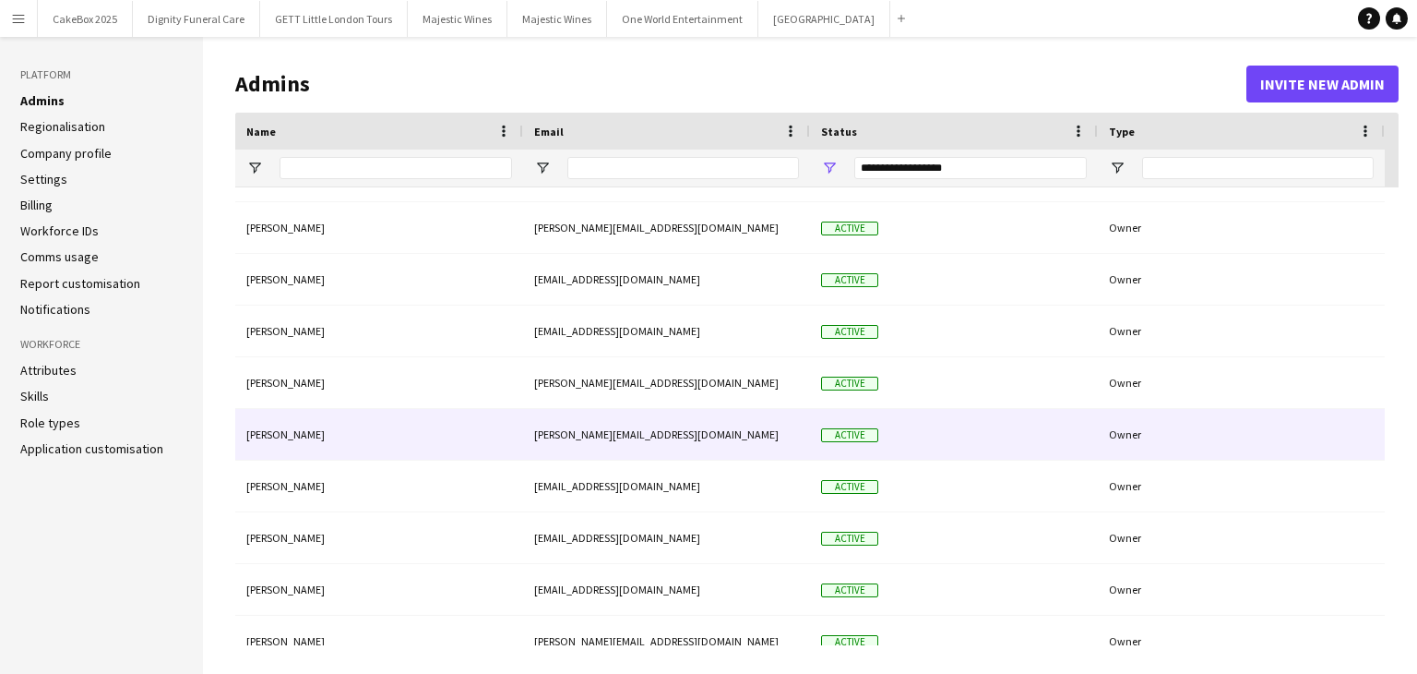
scroll to position [40, 0]
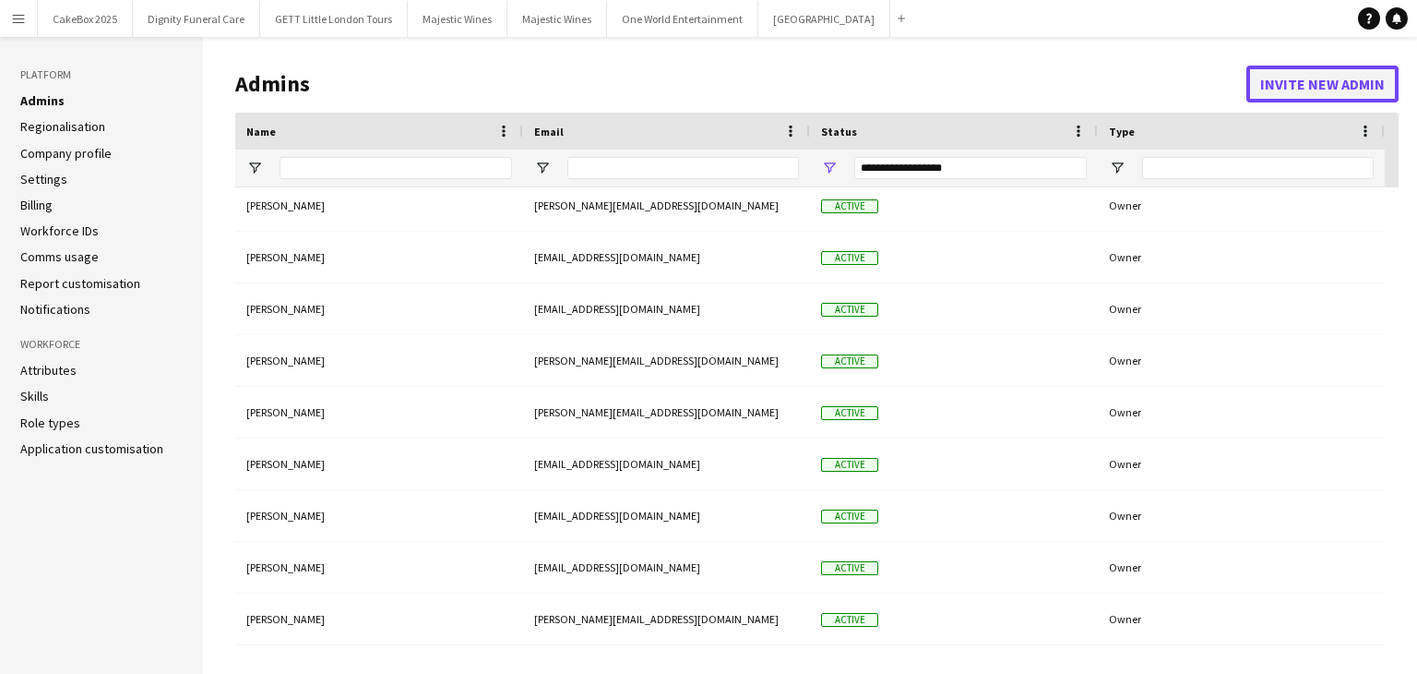
click at [1330, 83] on button "Invite new admin" at bounding box center [1323, 84] width 152 height 37
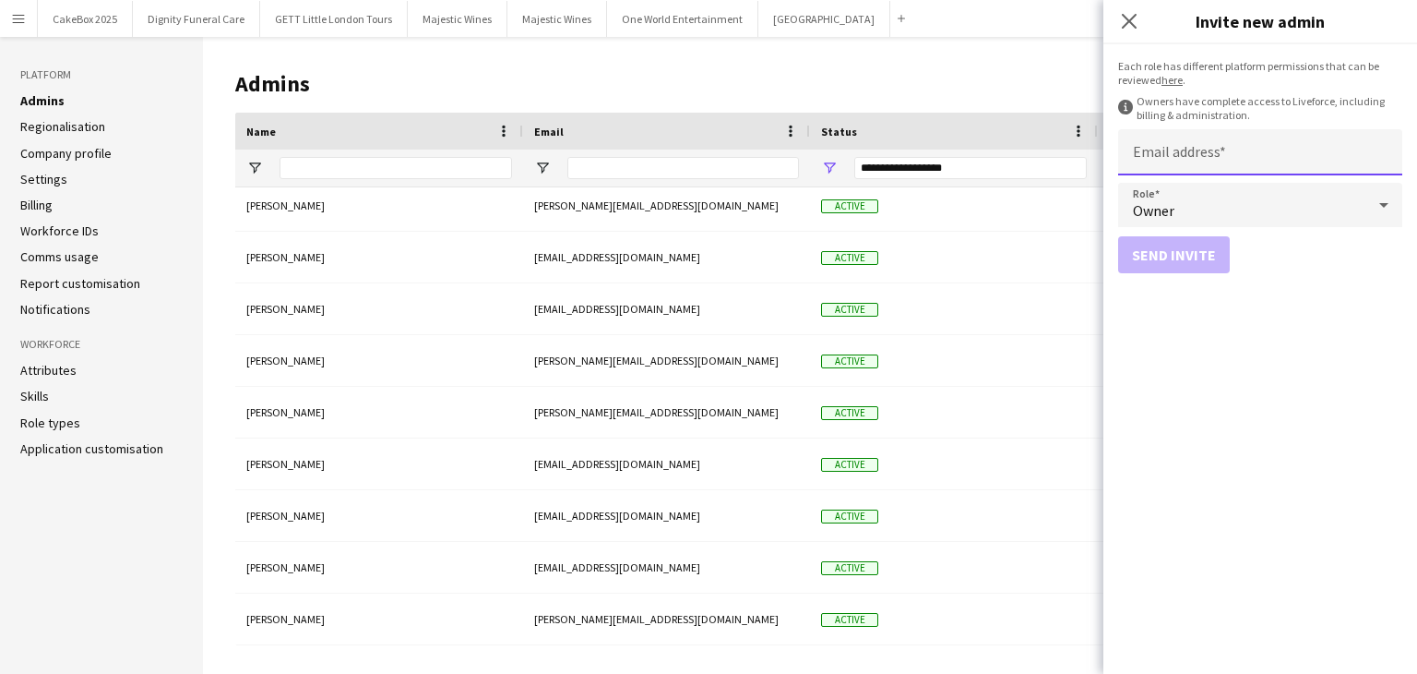
click at [1204, 151] on input "Email address" at bounding box center [1260, 152] width 284 height 46
type input "**********"
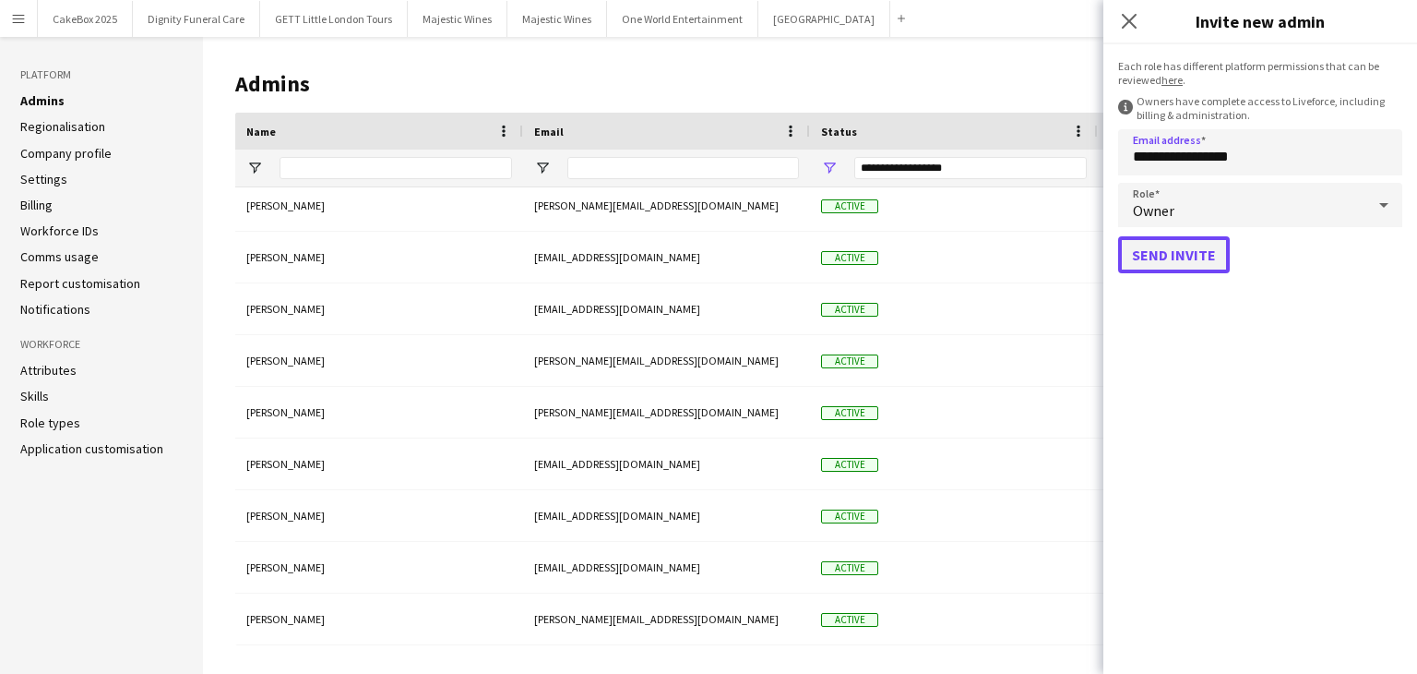
click at [1164, 253] on button "Send invite" at bounding box center [1174, 254] width 112 height 37
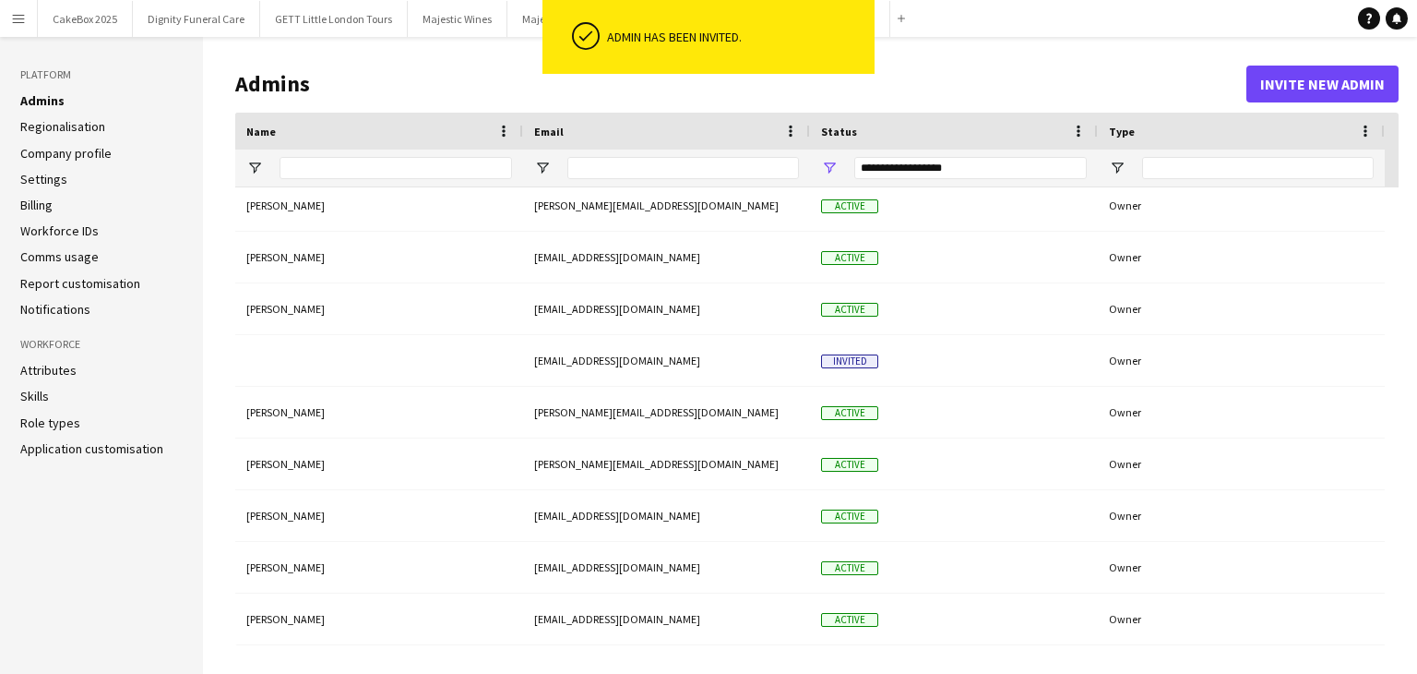
click at [955, 73] on h1 "Admins" at bounding box center [740, 84] width 1011 height 28
